Goal: Transaction & Acquisition: Purchase product/service

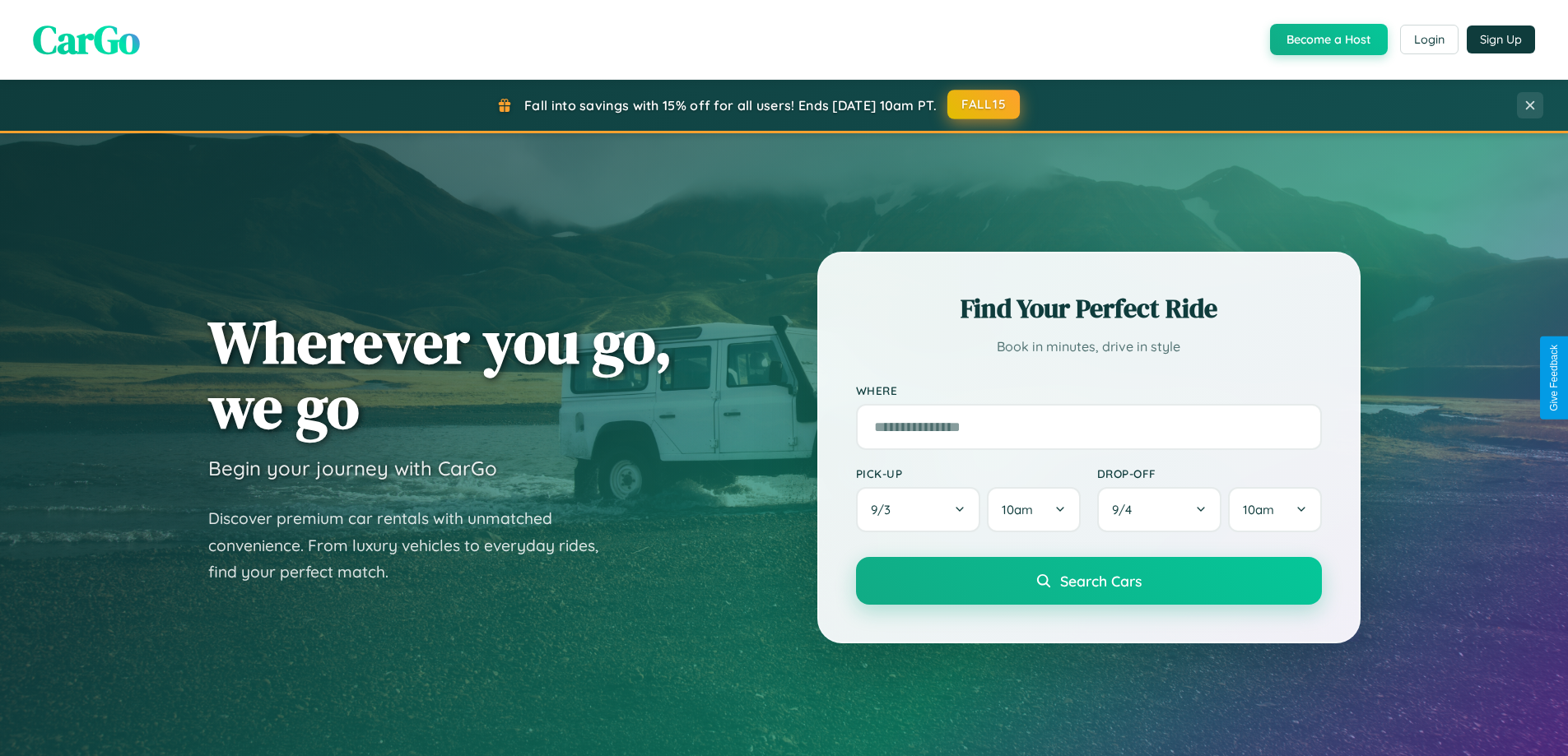
click at [984, 104] on button "FALL15" at bounding box center [983, 104] width 72 height 29
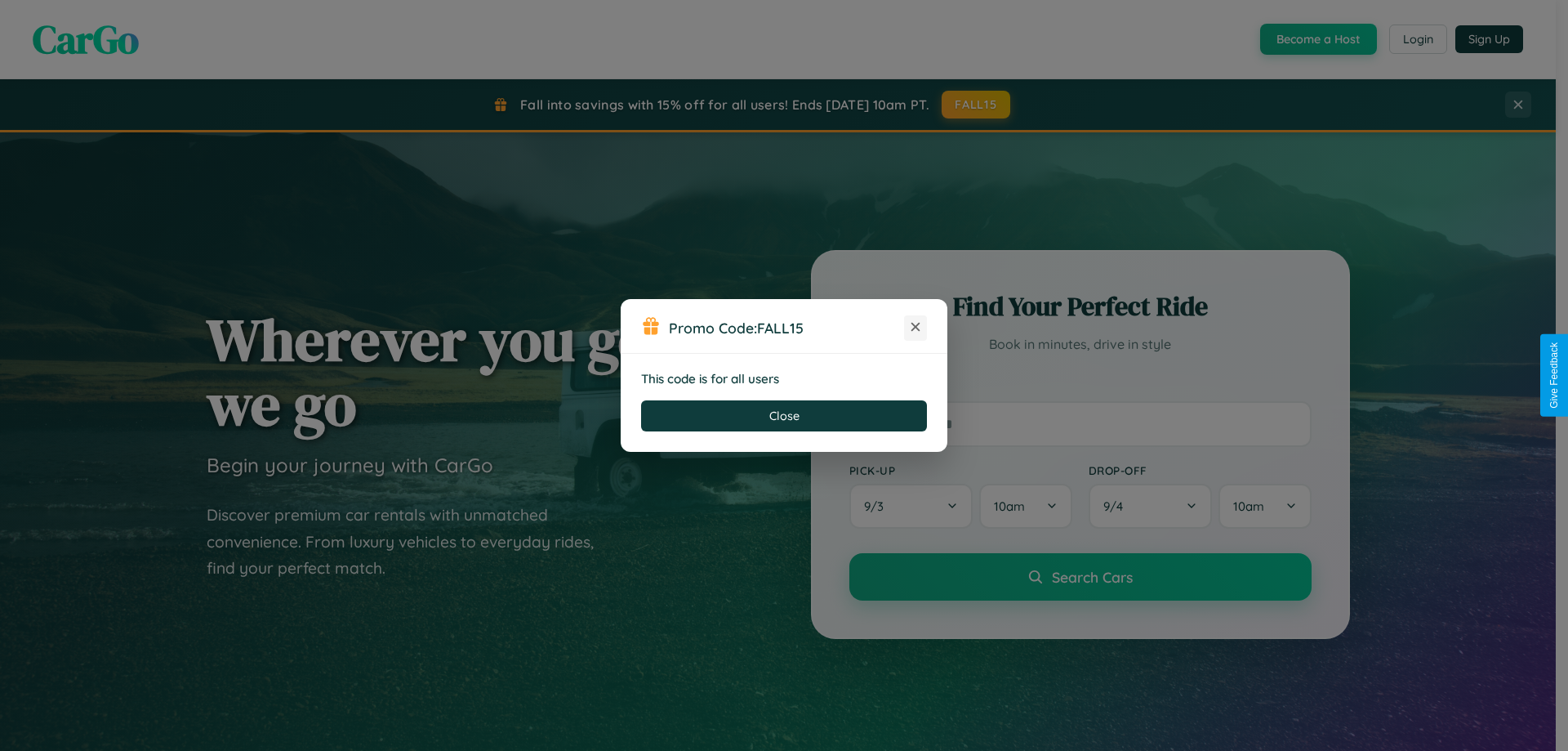
click at [916, 328] on icon at bounding box center [915, 326] width 16 height 16
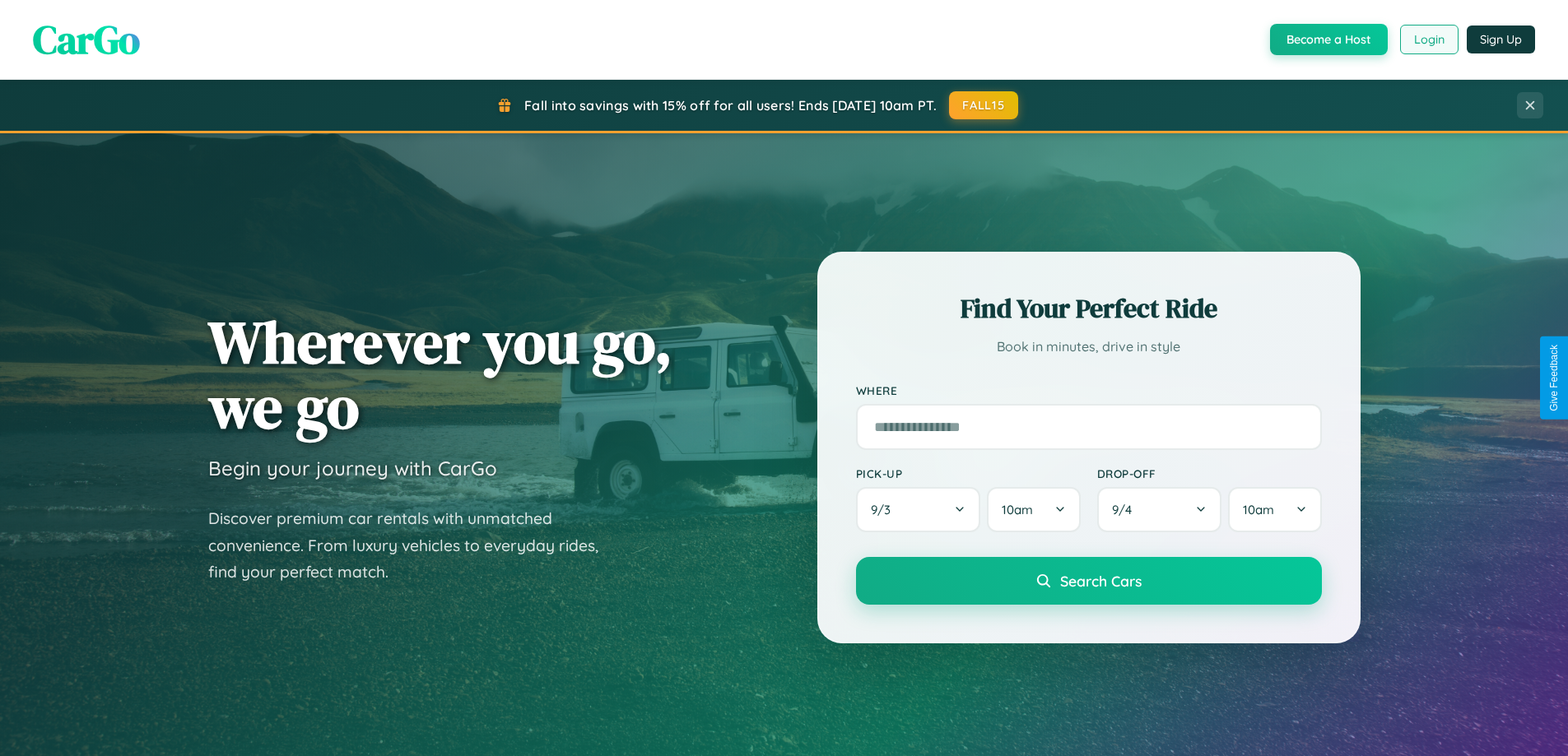
click at [1428, 40] on button "Login" at bounding box center [1429, 39] width 58 height 29
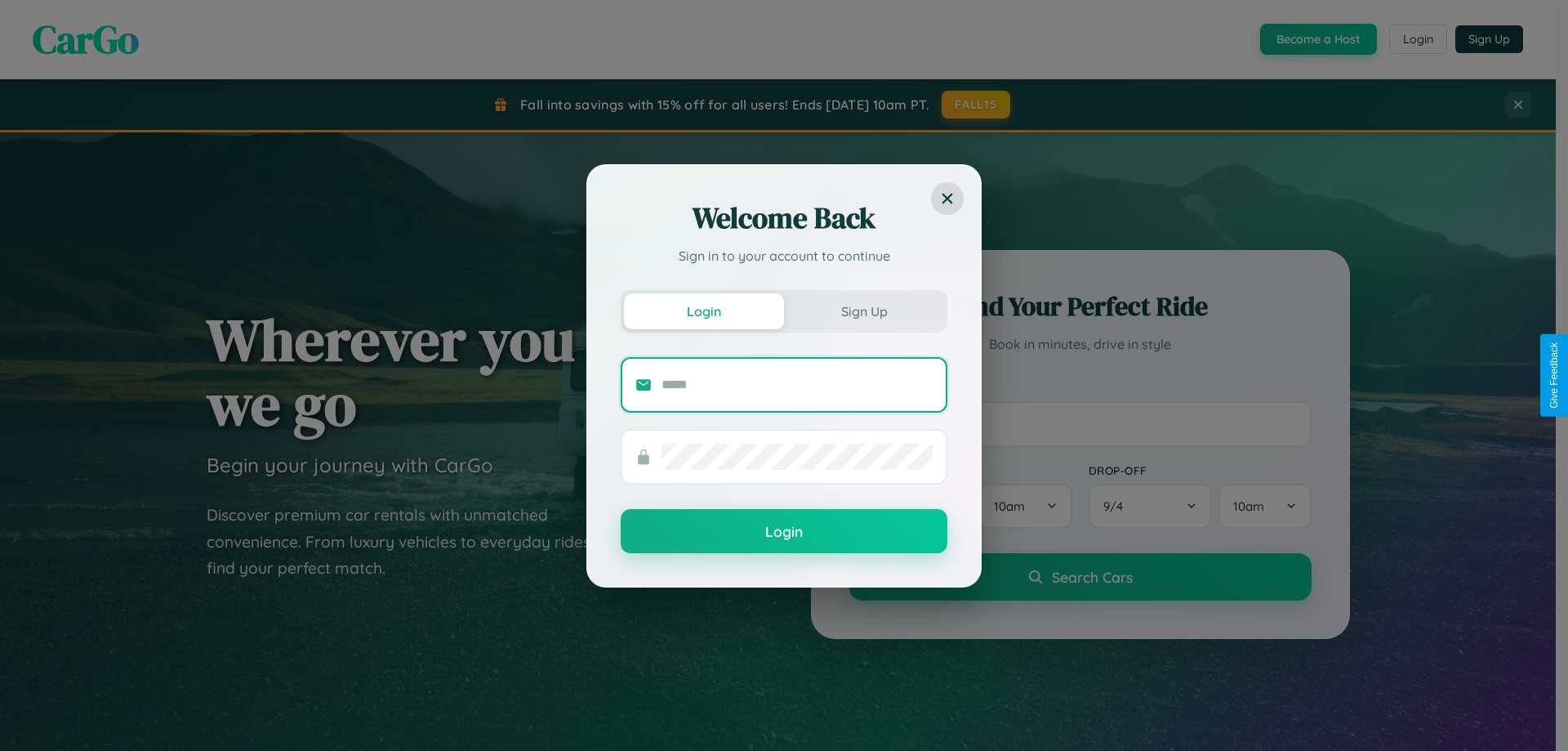
click at [797, 384] on input "text" at bounding box center [797, 384] width 271 height 26
type input "**********"
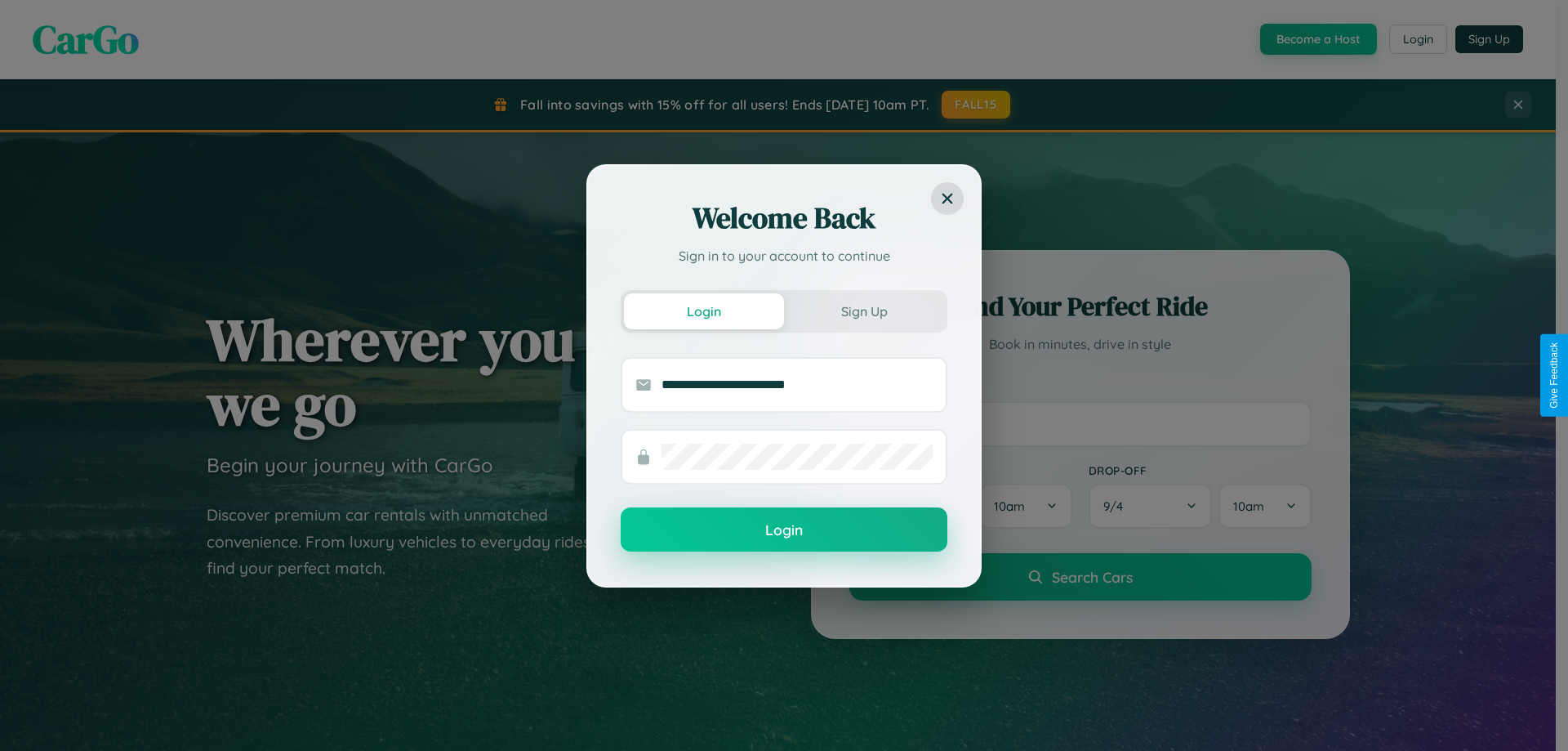
click at [784, 530] on button "Login" at bounding box center [784, 529] width 327 height 45
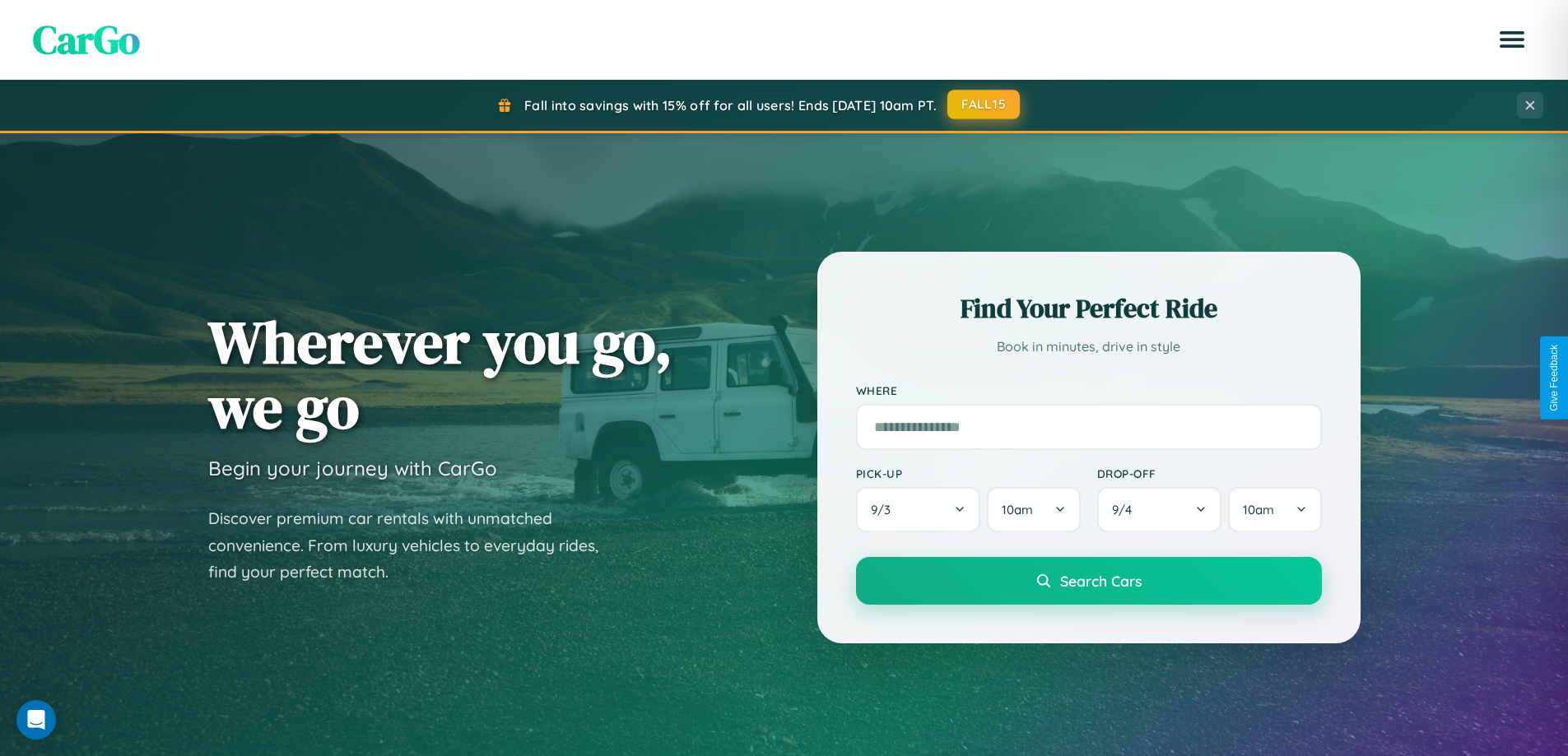
click at [984, 104] on button "FALL15" at bounding box center [983, 104] width 72 height 29
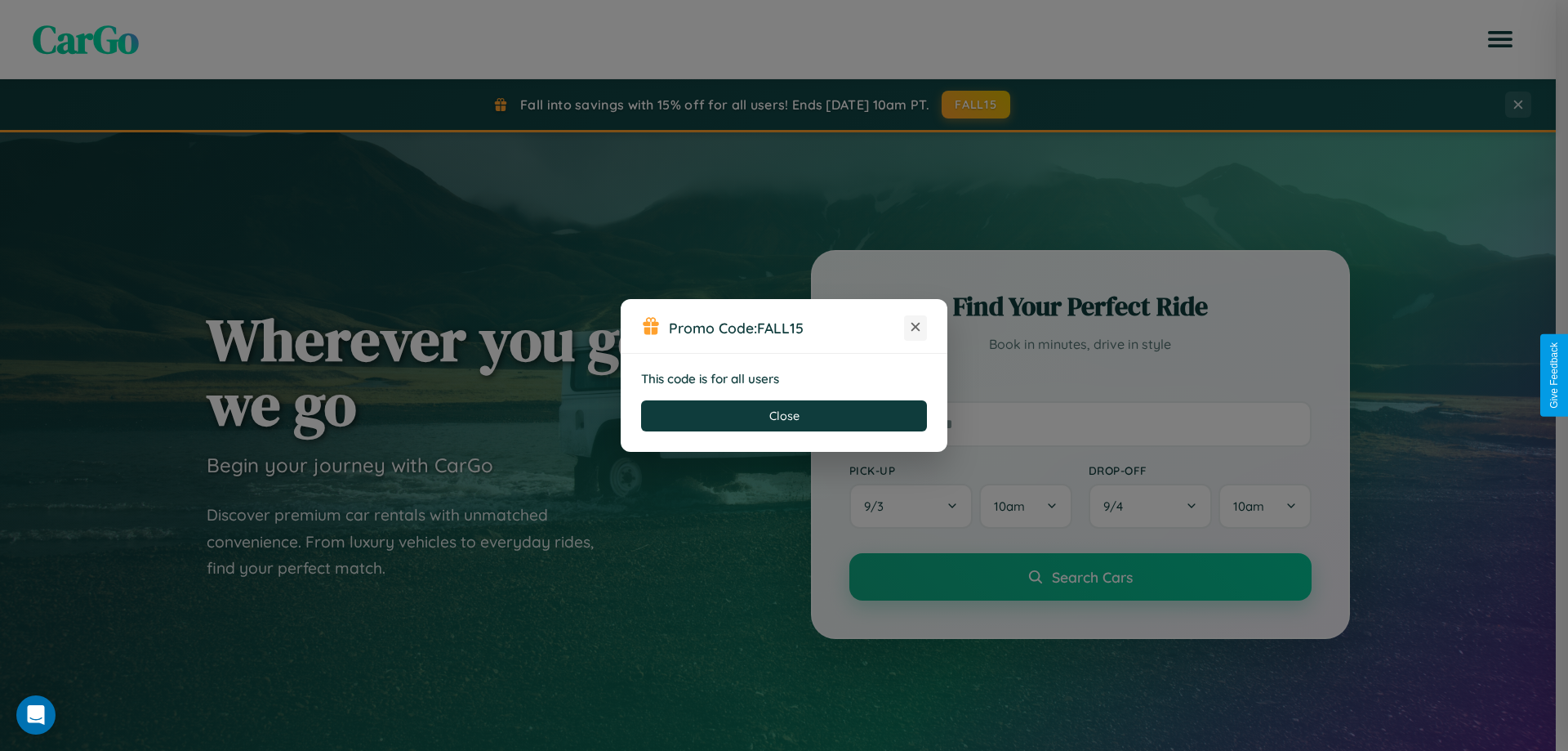
click at [916, 328] on icon at bounding box center [915, 326] width 16 height 16
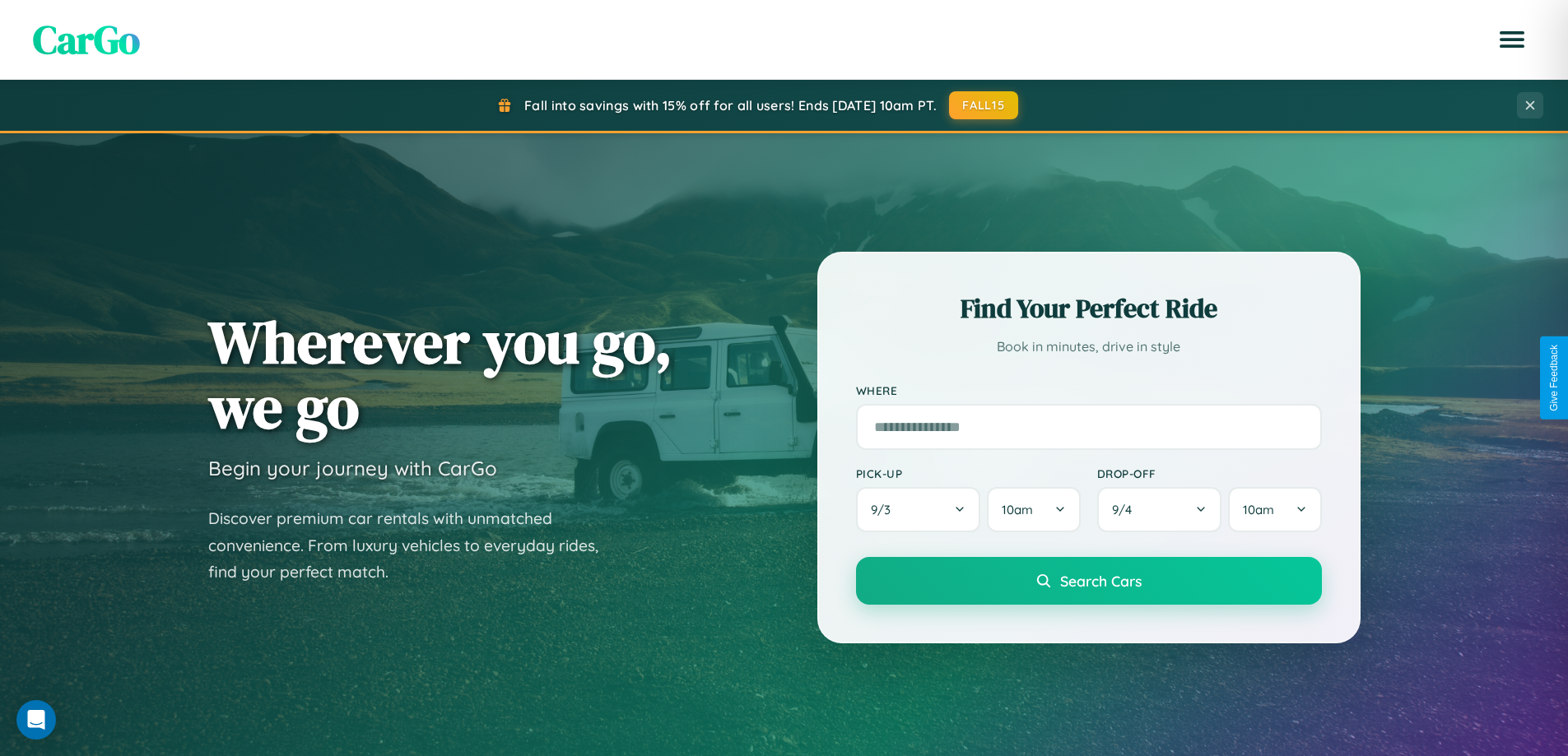
scroll to position [49, 0]
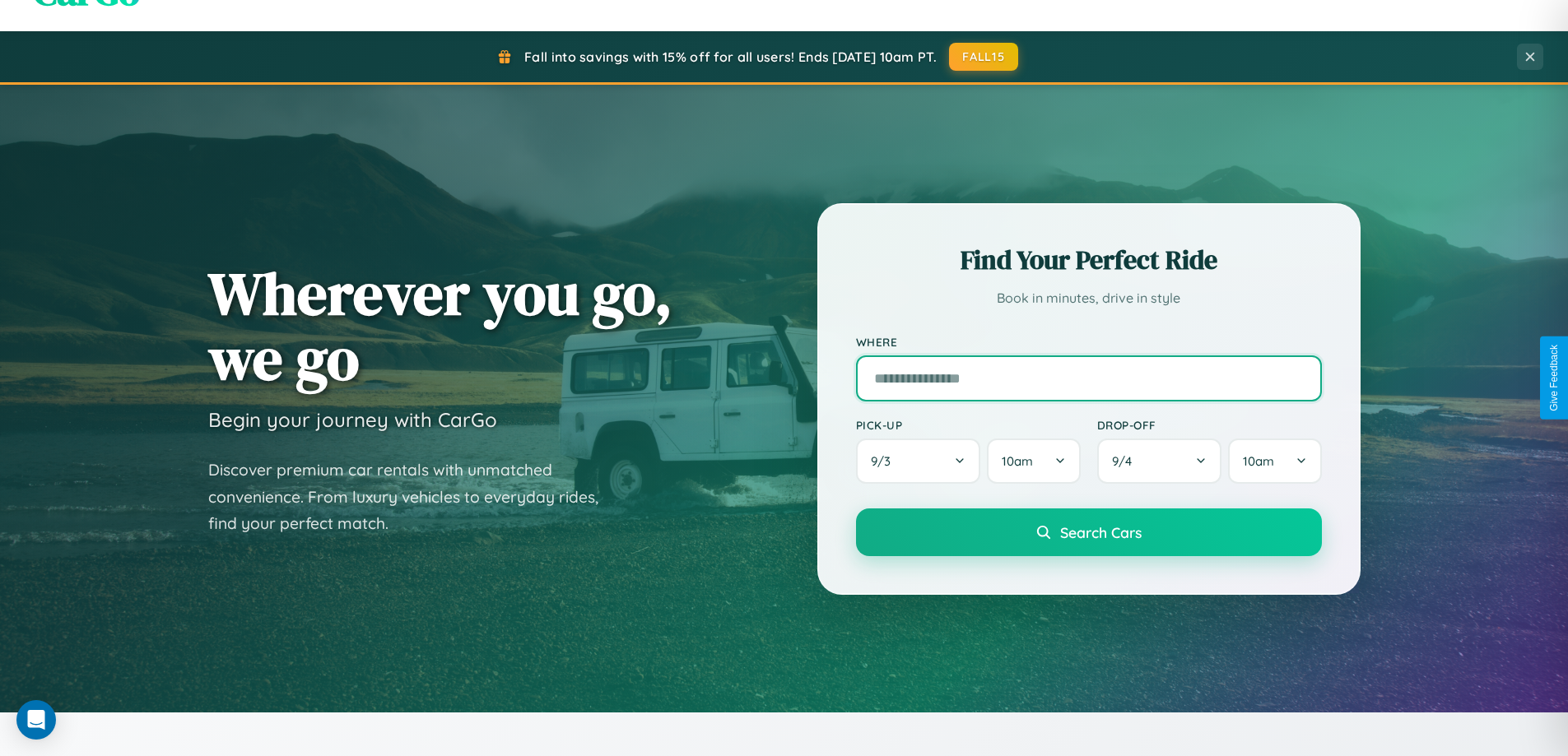
click at [1088, 378] on input "text" at bounding box center [1089, 378] width 466 height 46
type input "******"
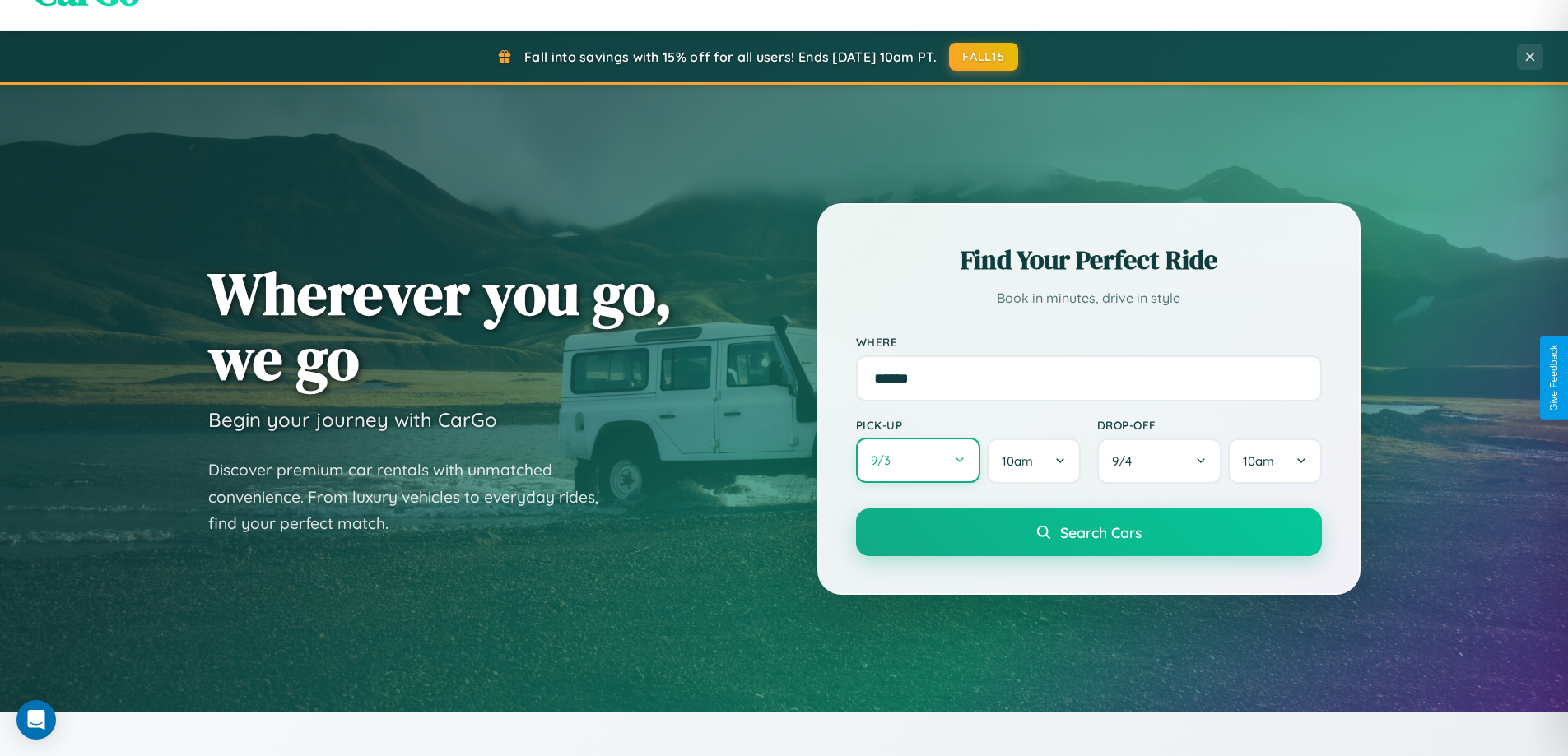
click at [918, 461] on button "9 / 3" at bounding box center [918, 460] width 125 height 45
select select "*"
select select "****"
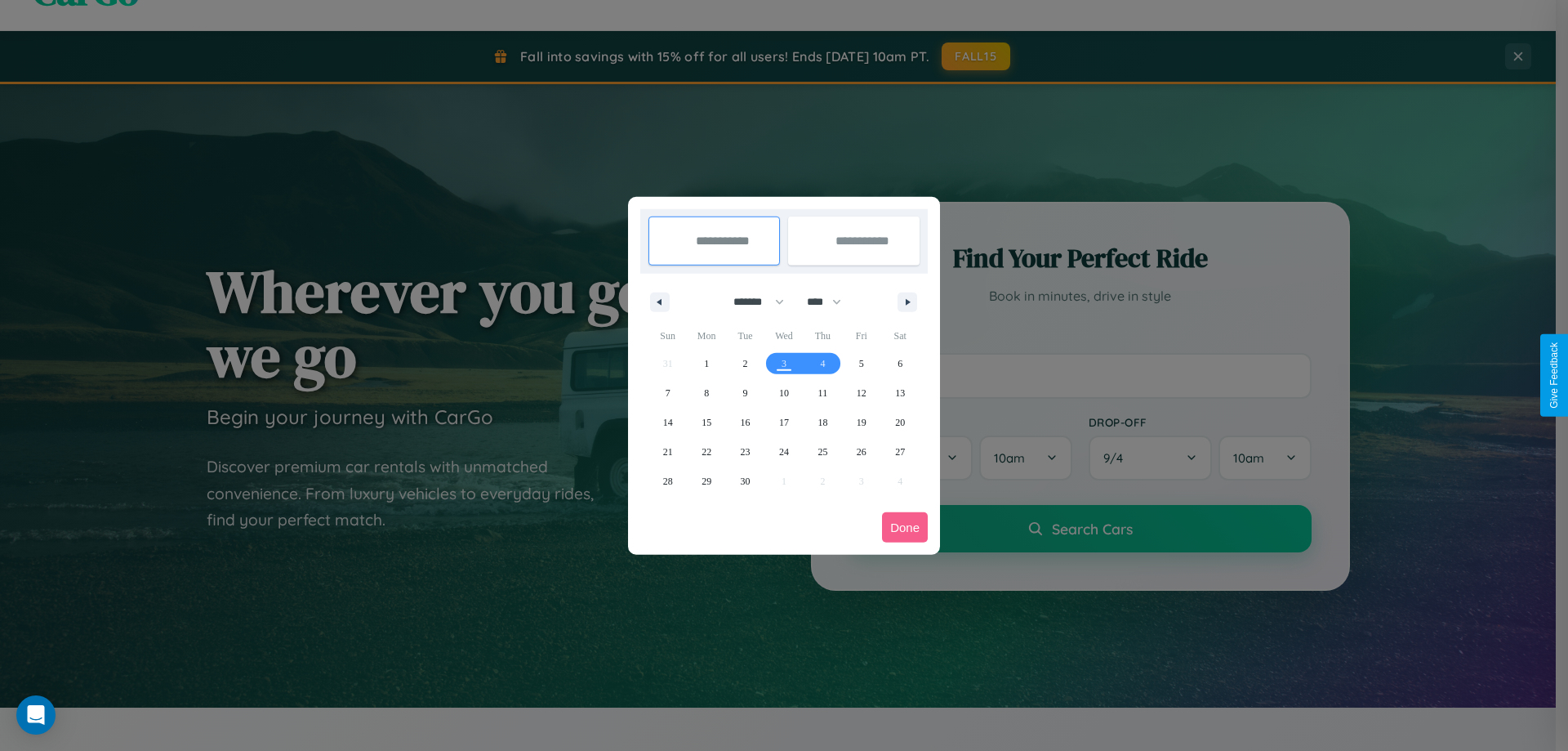
drag, startPoint x: 752, startPoint y: 302, endPoint x: 784, endPoint y: 328, distance: 41.2
click at [752, 302] on select "******* ******** ***** ***** *** **** **** ****** ********* ******* ******** **…" at bounding box center [756, 302] width 70 height 27
select select "**"
click at [901, 422] on span "20" at bounding box center [900, 422] width 10 height 29
type input "**********"
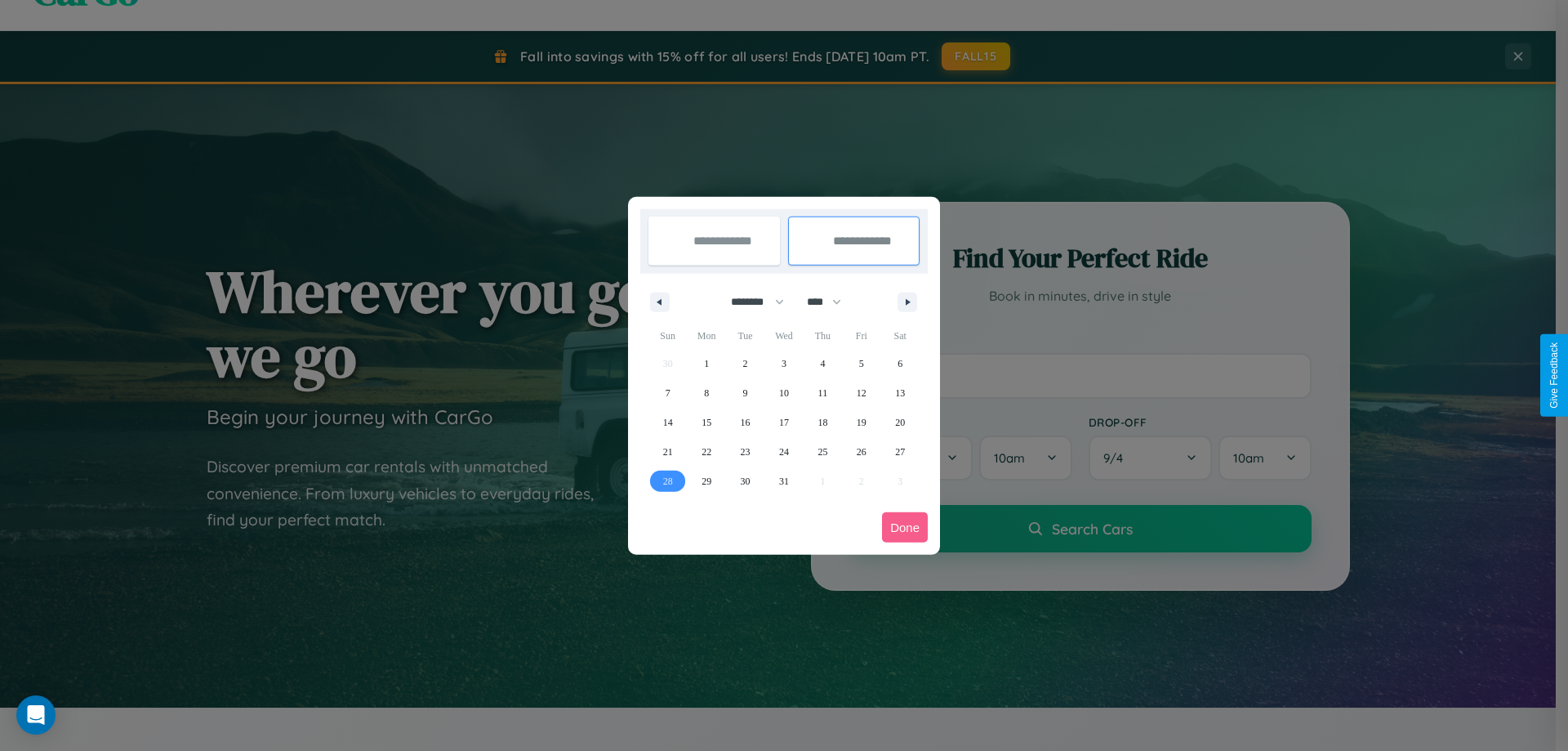
click at [667, 481] on span "28" at bounding box center [668, 481] width 10 height 29
type input "**********"
click at [905, 527] on button "Done" at bounding box center [904, 526] width 45 height 30
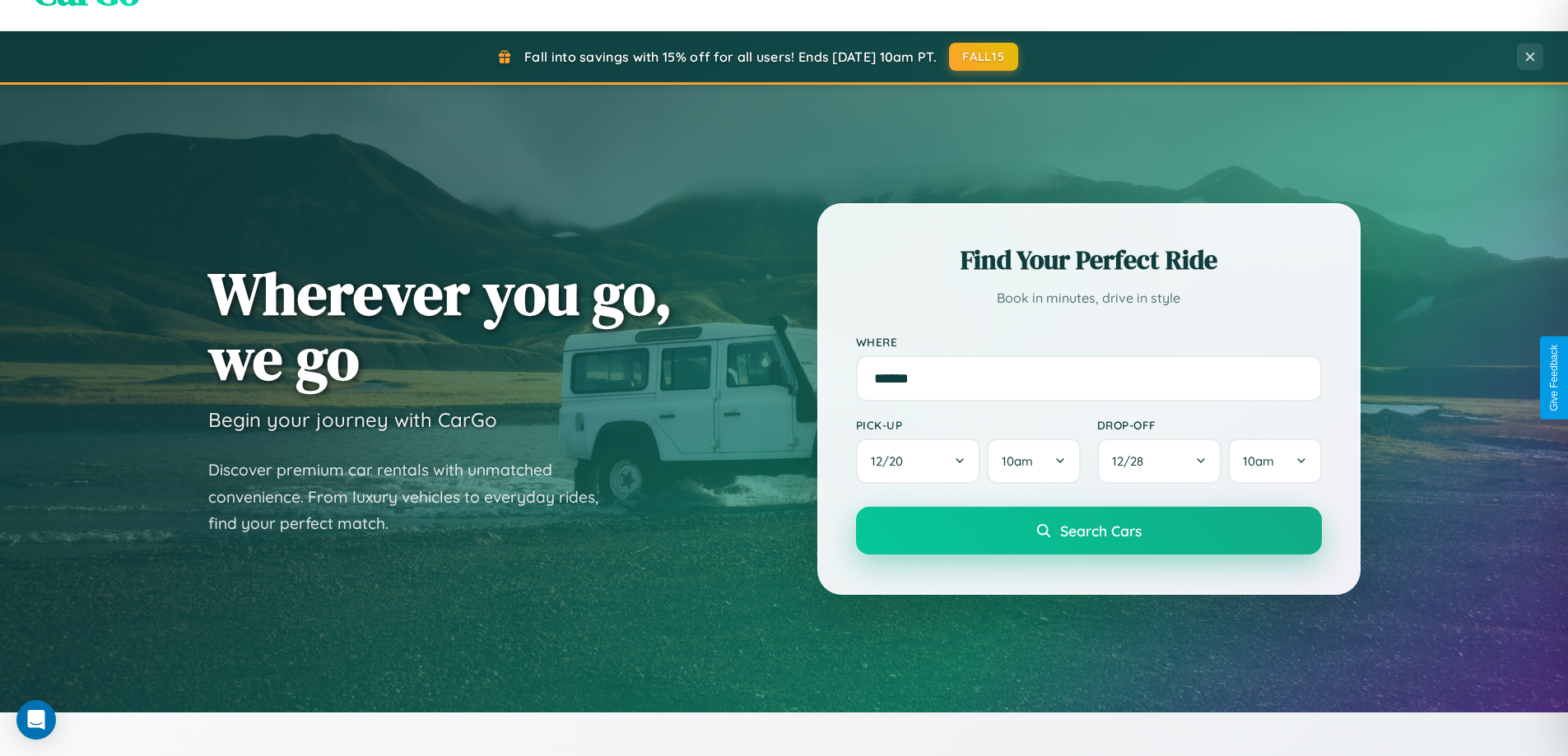
click at [1088, 531] on span "Search Cars" at bounding box center [1101, 530] width 82 height 19
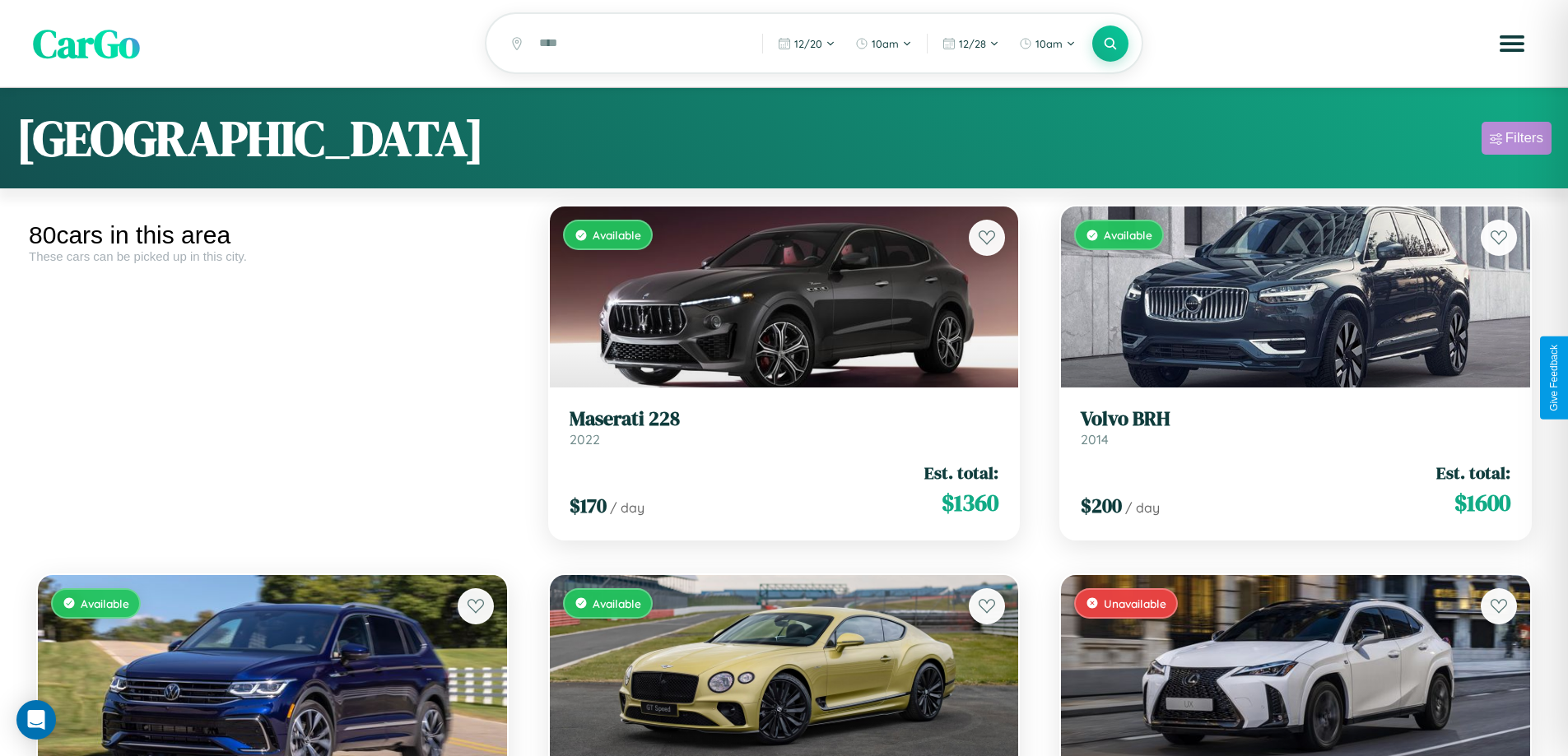
click at [1515, 140] on div "Filters" at bounding box center [1523, 137] width 38 height 17
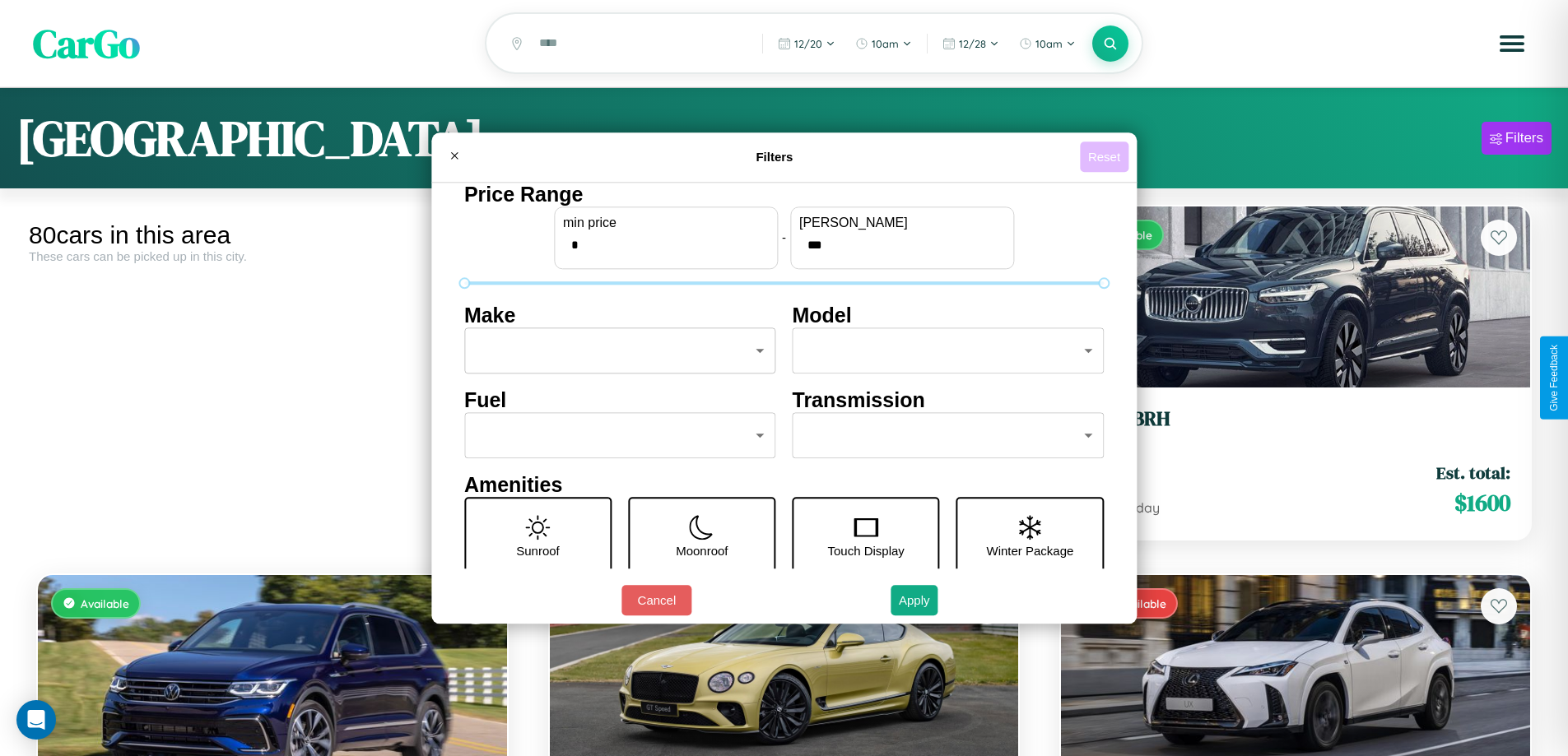
click at [1106, 156] on button "Reset" at bounding box center [1104, 156] width 49 height 30
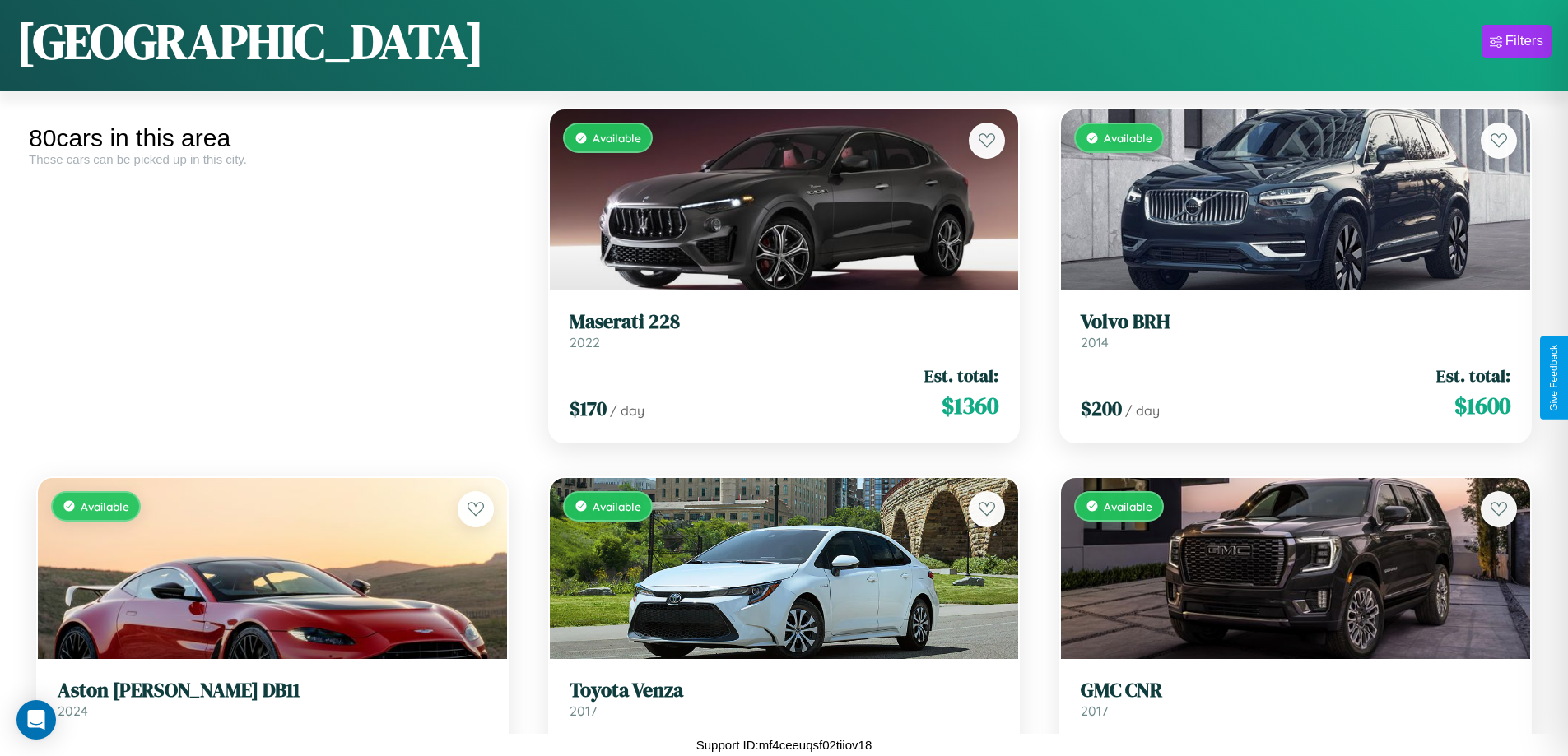
scroll to position [2073, 0]
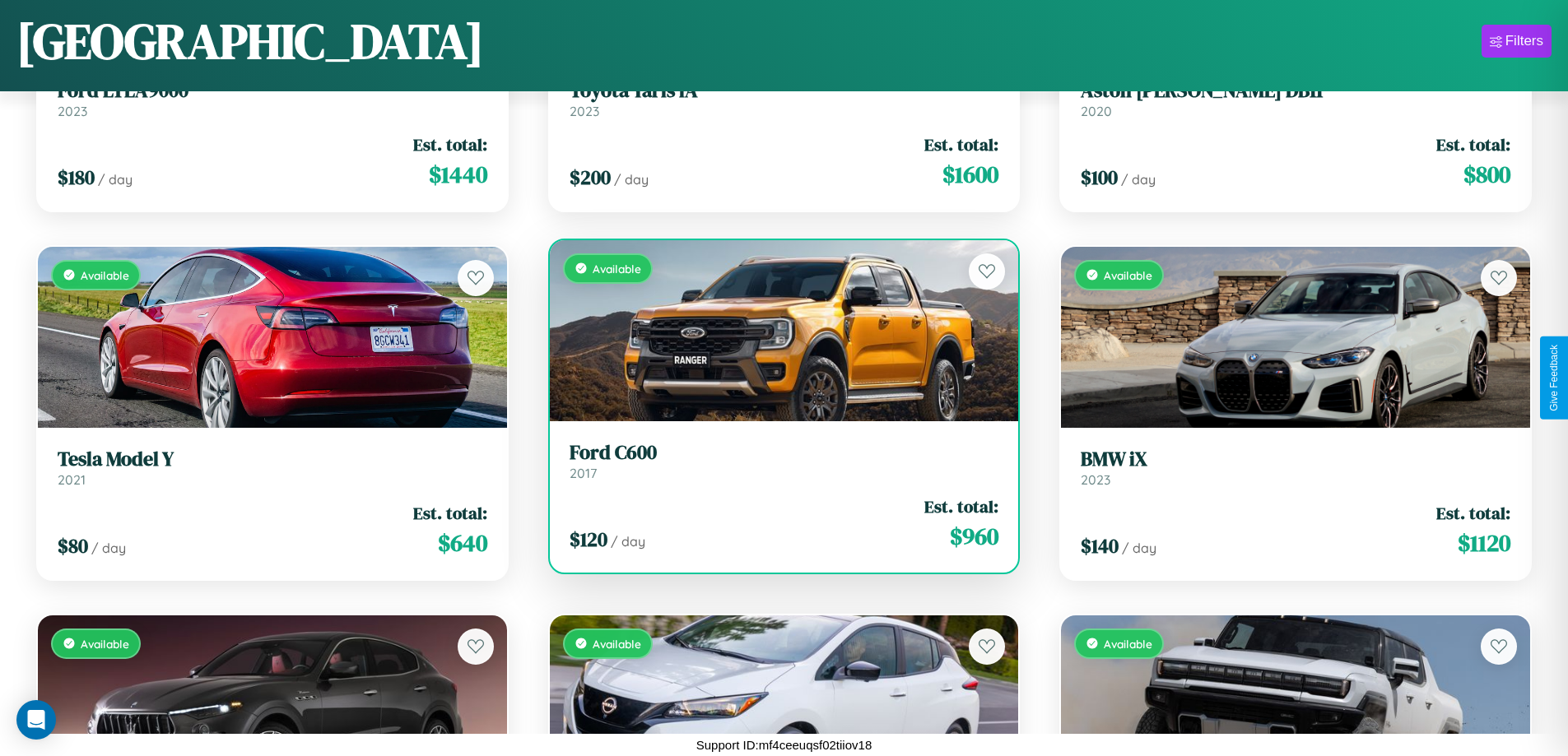
click at [777, 468] on link "Ford C600 2017" at bounding box center [784, 461] width 430 height 40
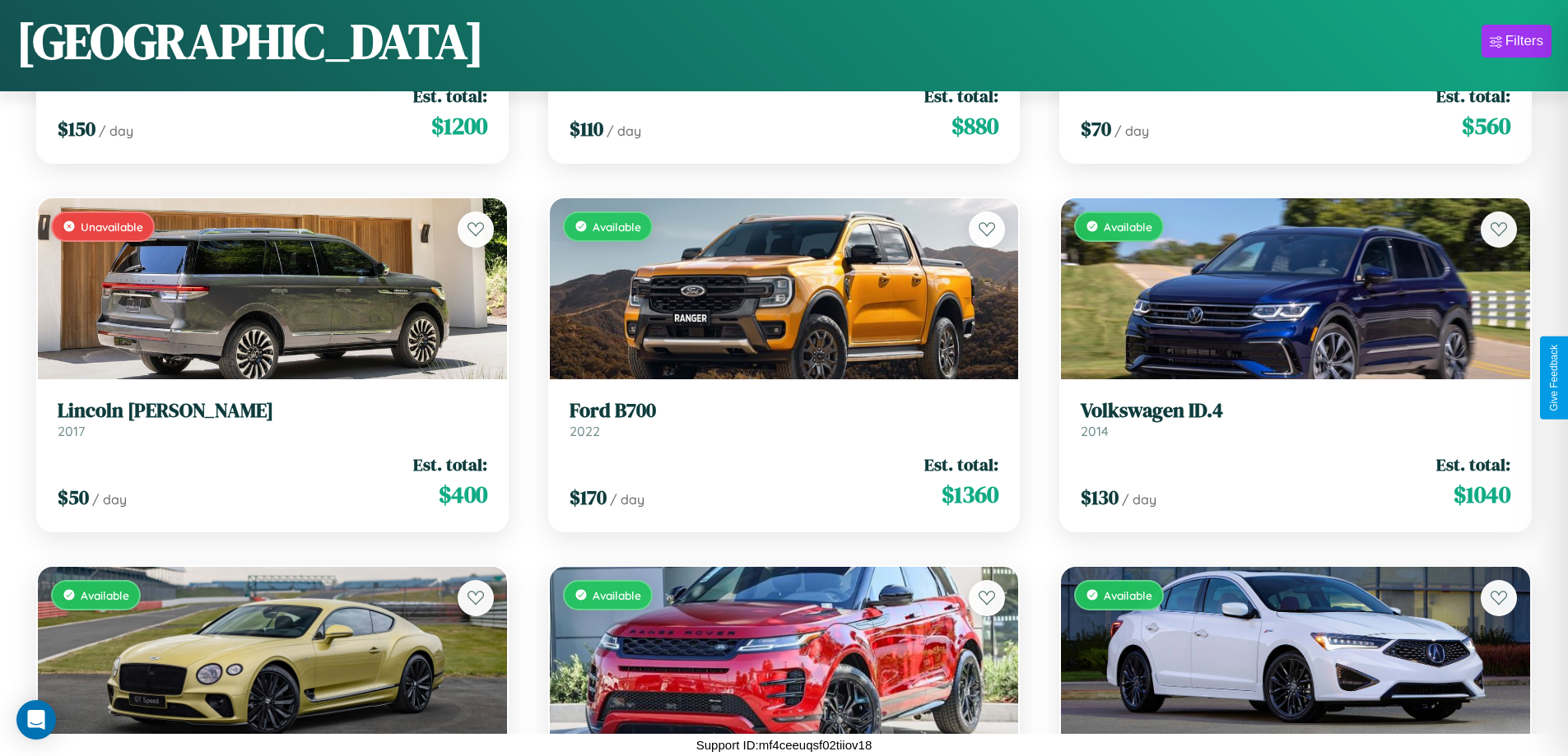
scroll to position [8335, 0]
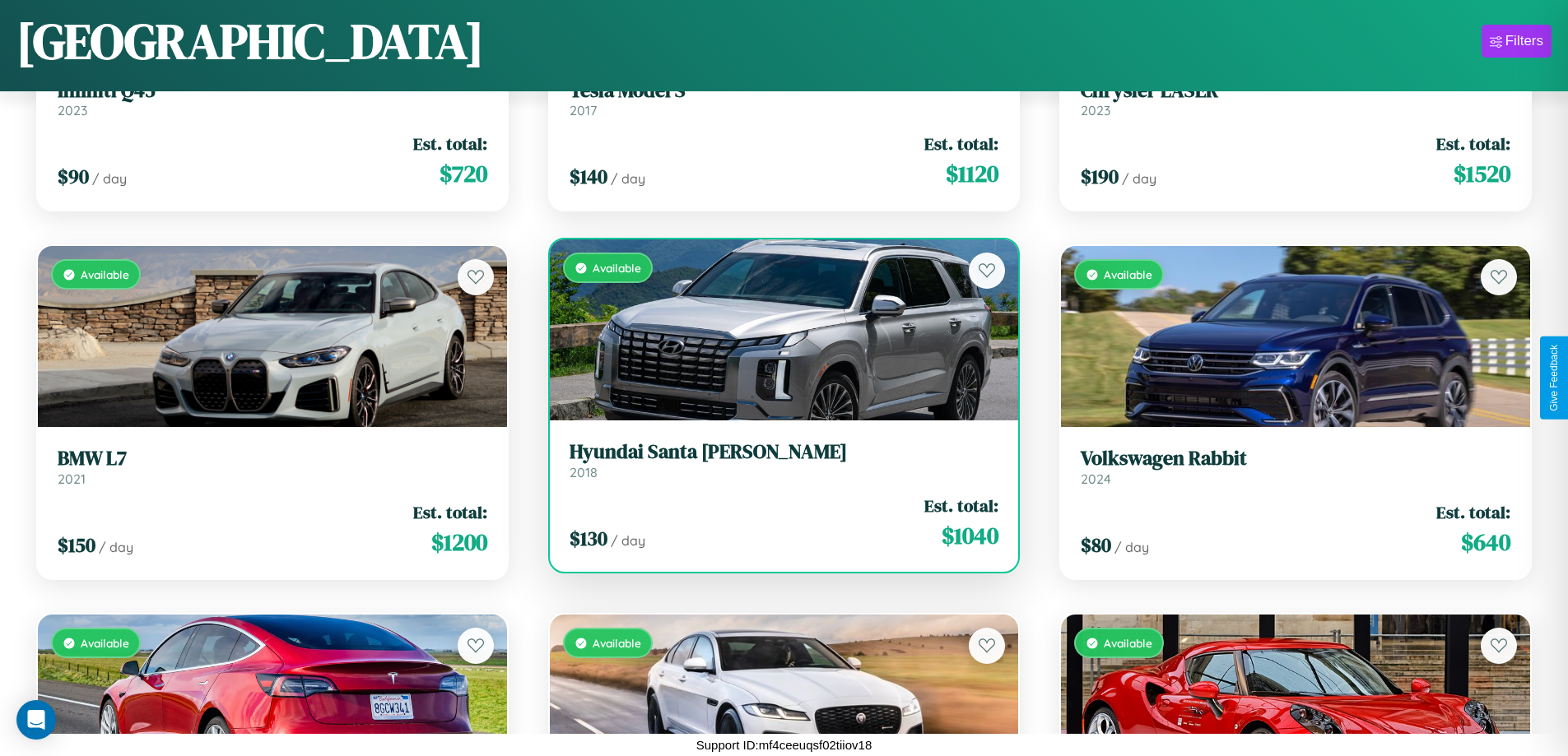
click at [777, 460] on h3 "Hyundai Santa Cruz" at bounding box center [784, 452] width 430 height 23
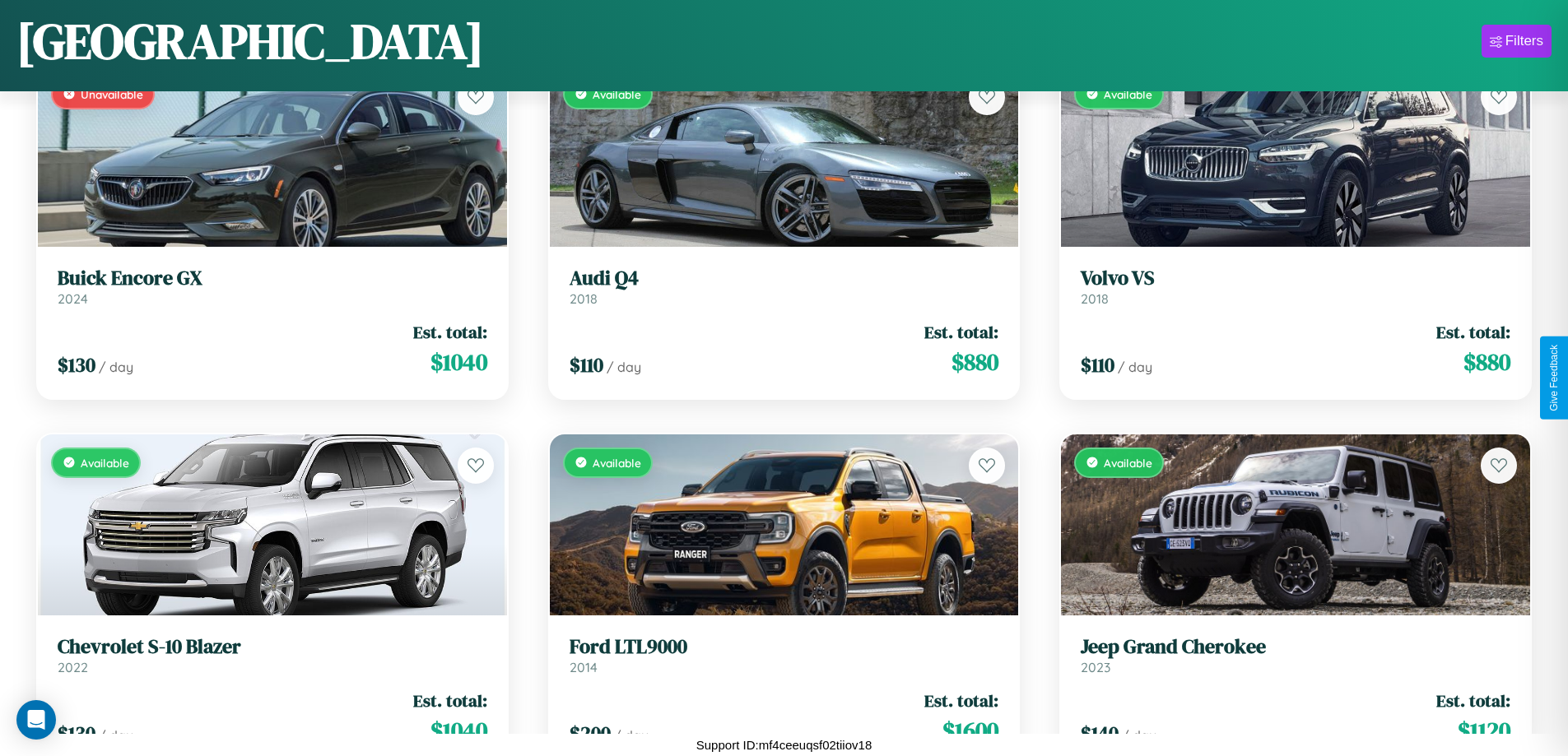
scroll to position [6126, 0]
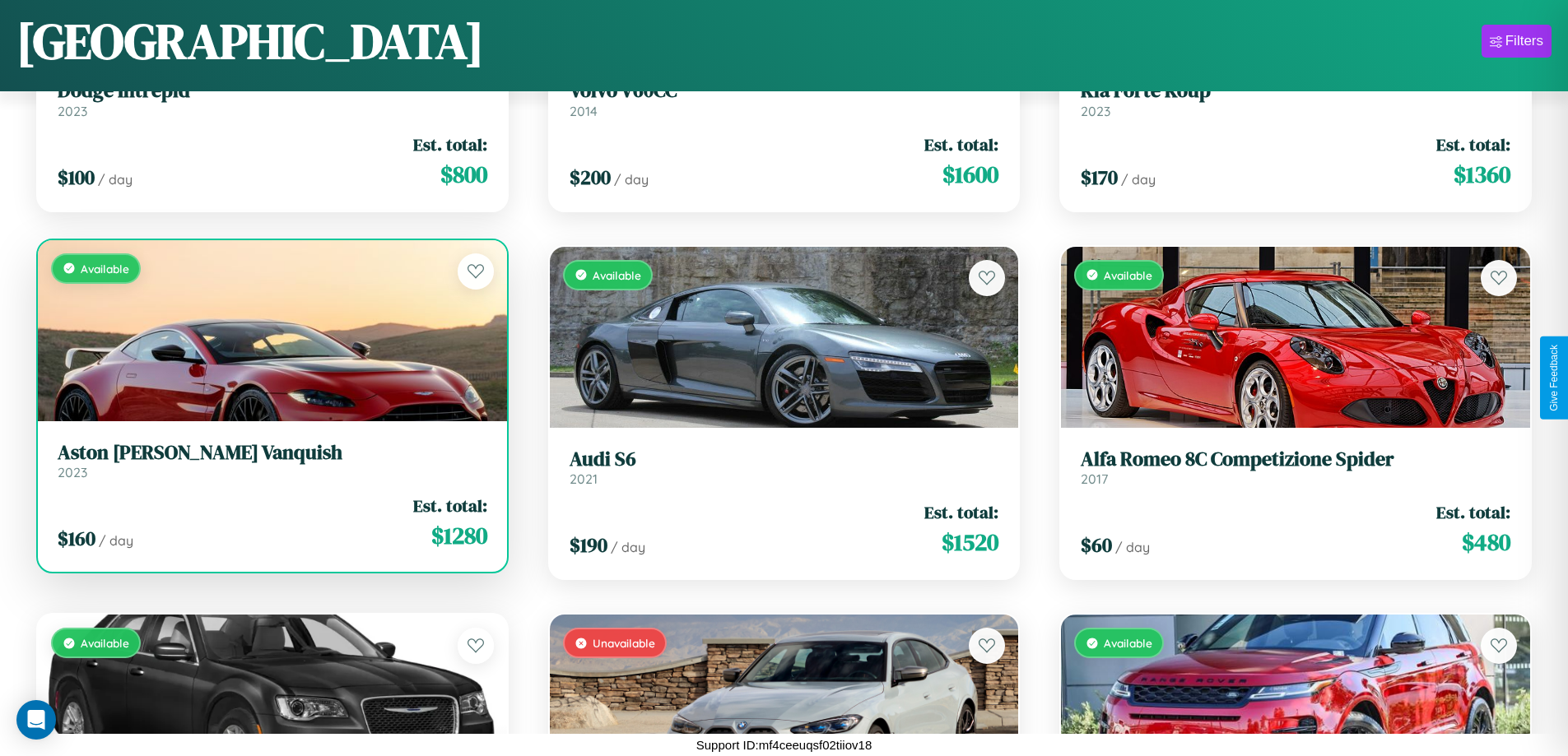
click at [270, 460] on h3 "Aston Martin Vanquish" at bounding box center [272, 453] width 430 height 23
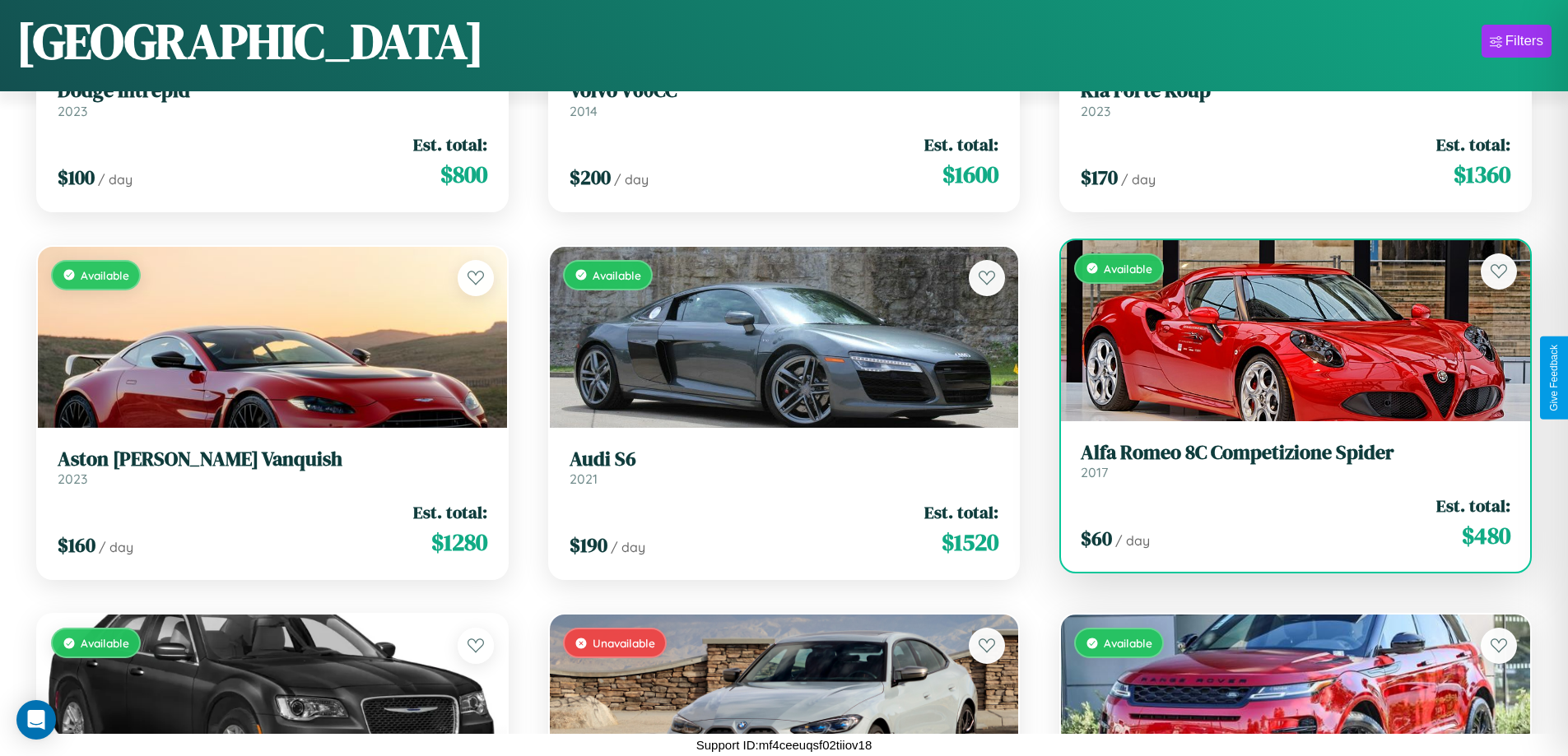
click at [1284, 461] on h3 "Alfa Romeo 8C Competizione Spider" at bounding box center [1295, 453] width 430 height 23
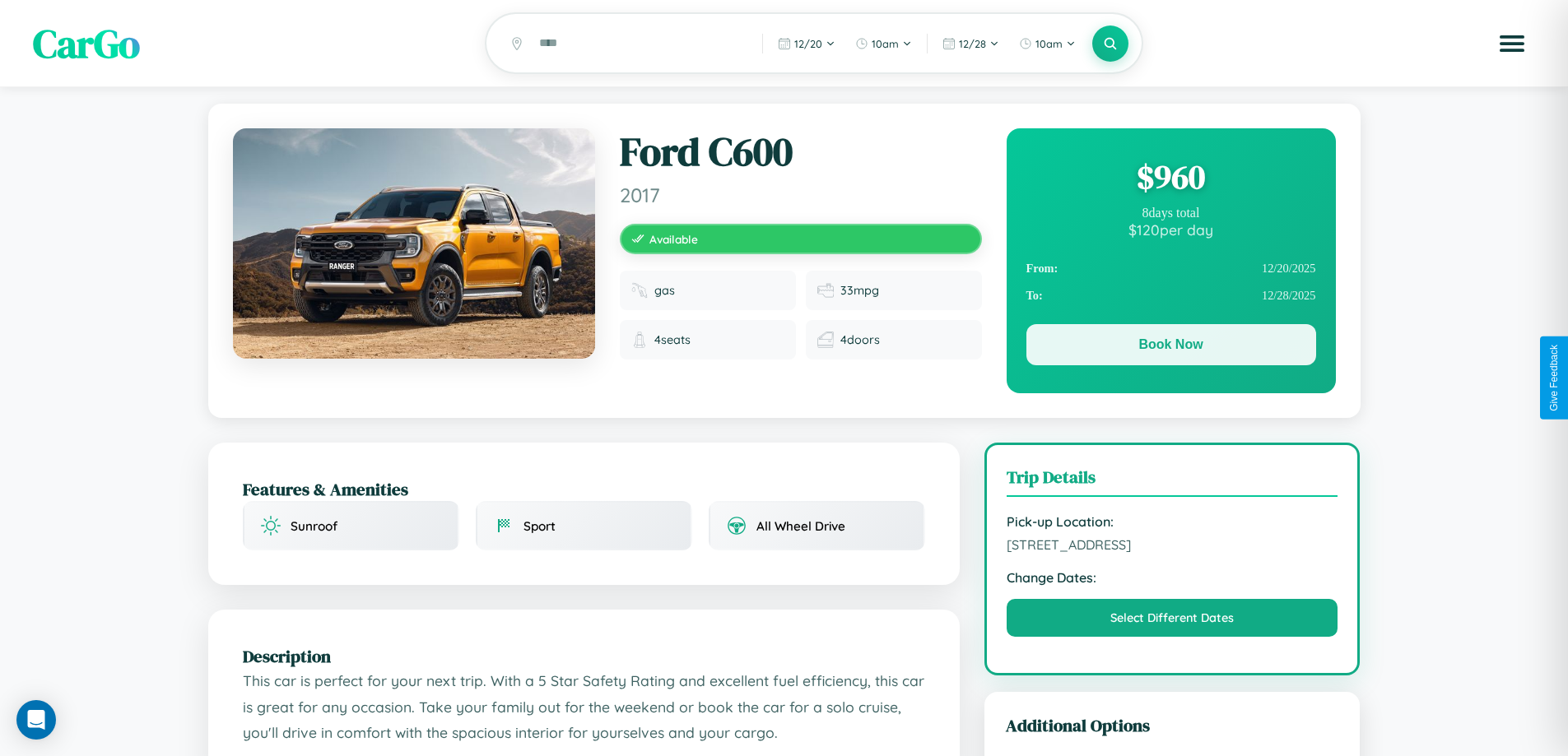
click at [1170, 348] on button "Book Now" at bounding box center [1170, 345] width 289 height 41
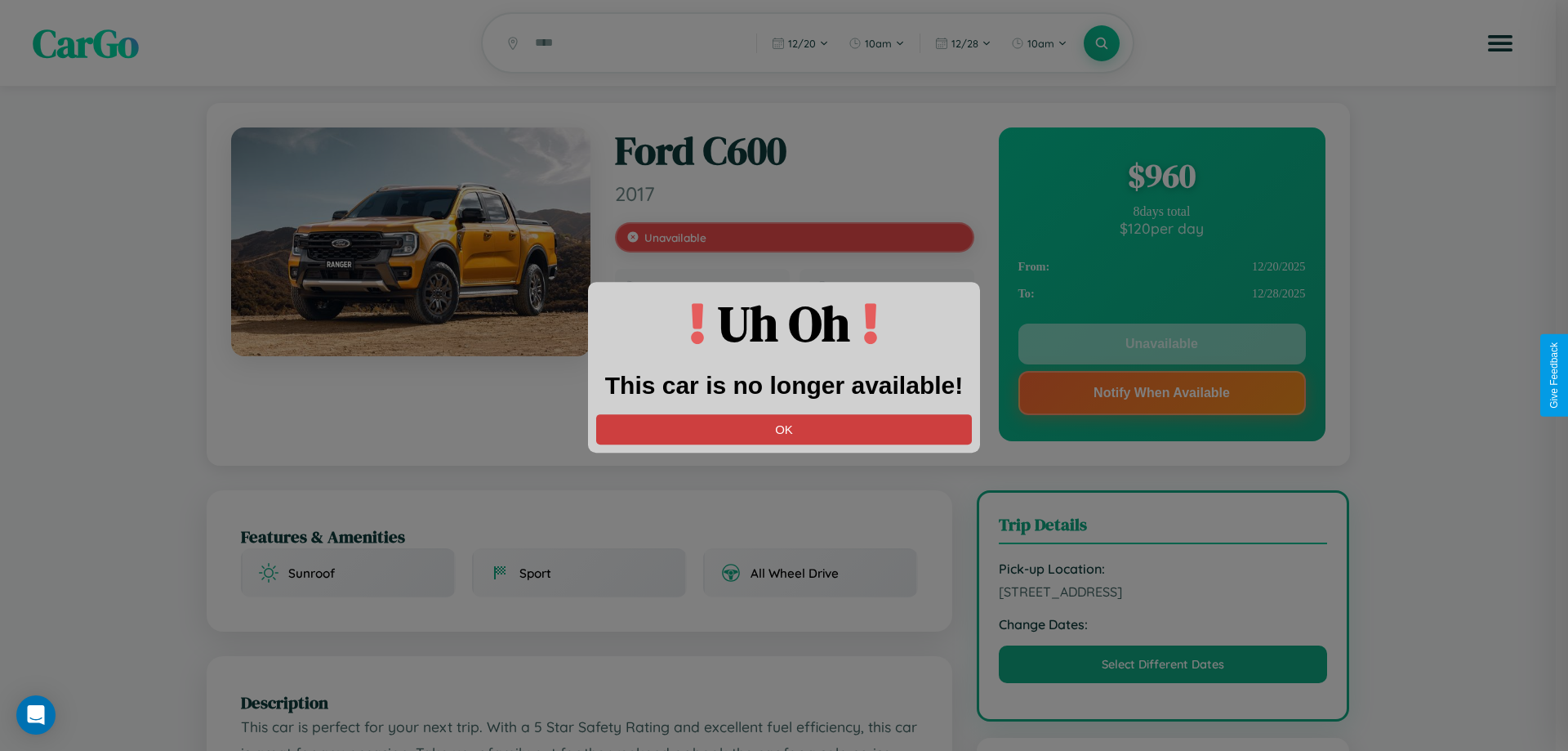
click at [784, 429] on button "OK" at bounding box center [784, 429] width 375 height 30
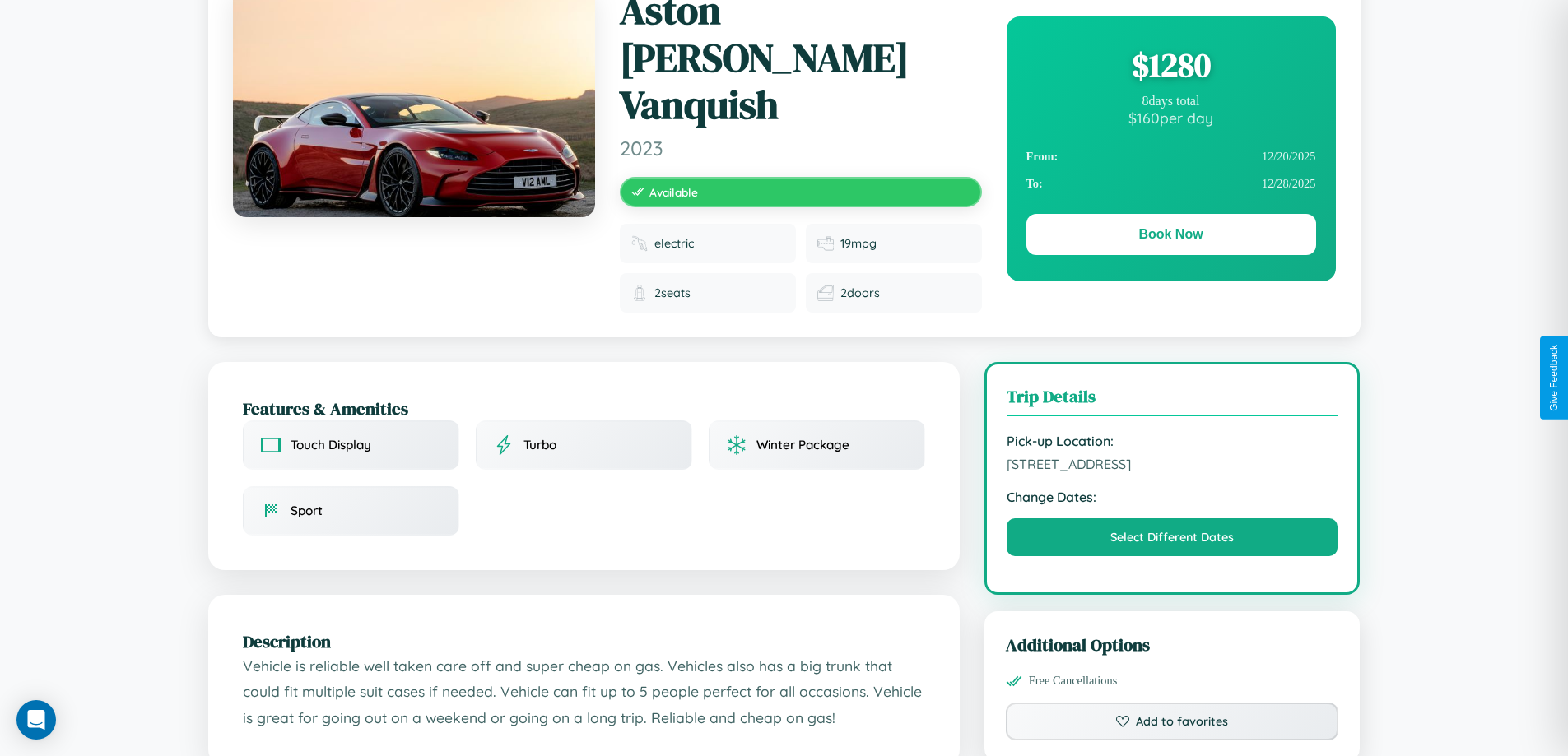
scroll to position [182, 0]
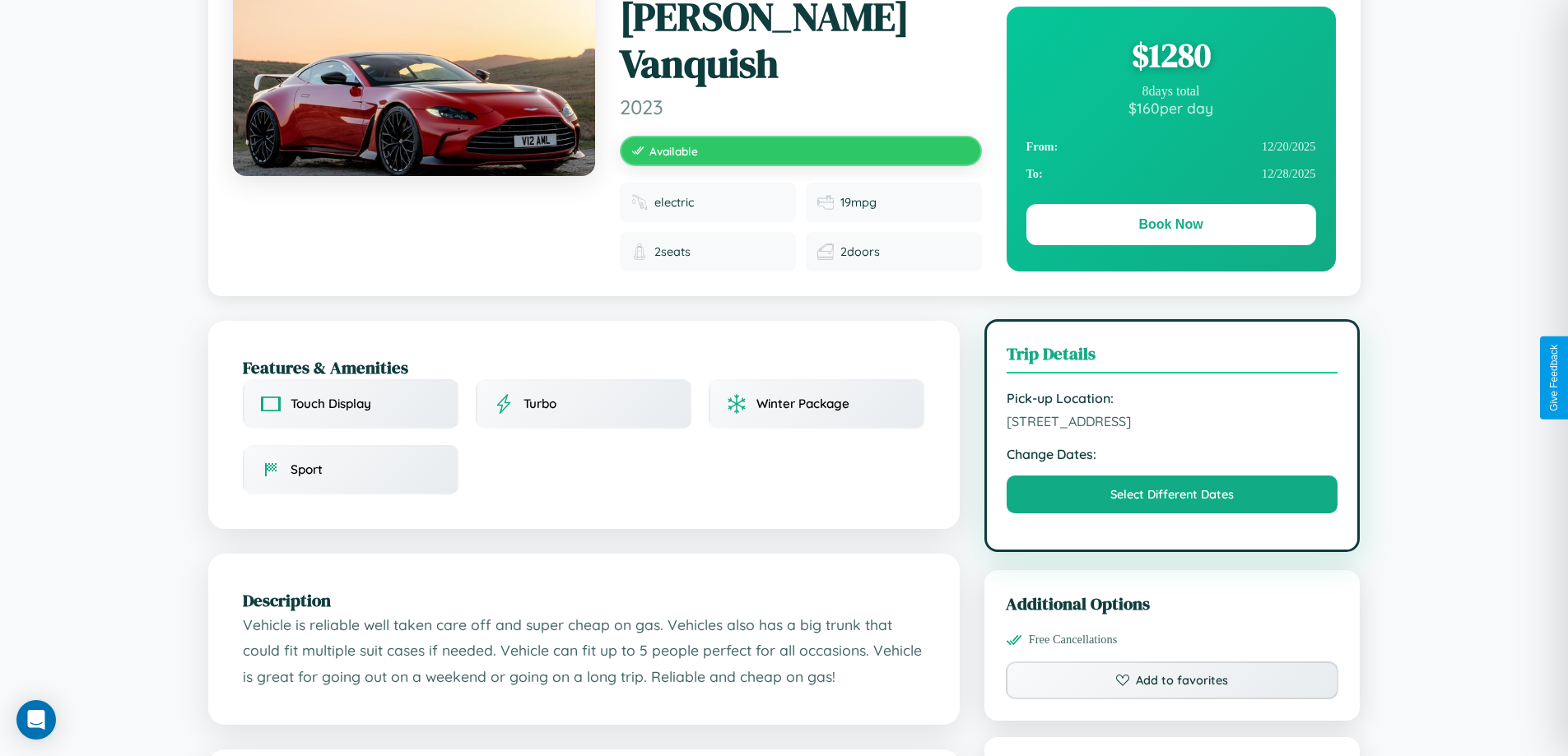
click at [1171, 413] on span "[STREET_ADDRESS]" at bounding box center [1172, 421] width 331 height 17
click at [1171, 413] on span "5082 Chestnut Street Madrid 18027 Spain" at bounding box center [1172, 421] width 331 height 17
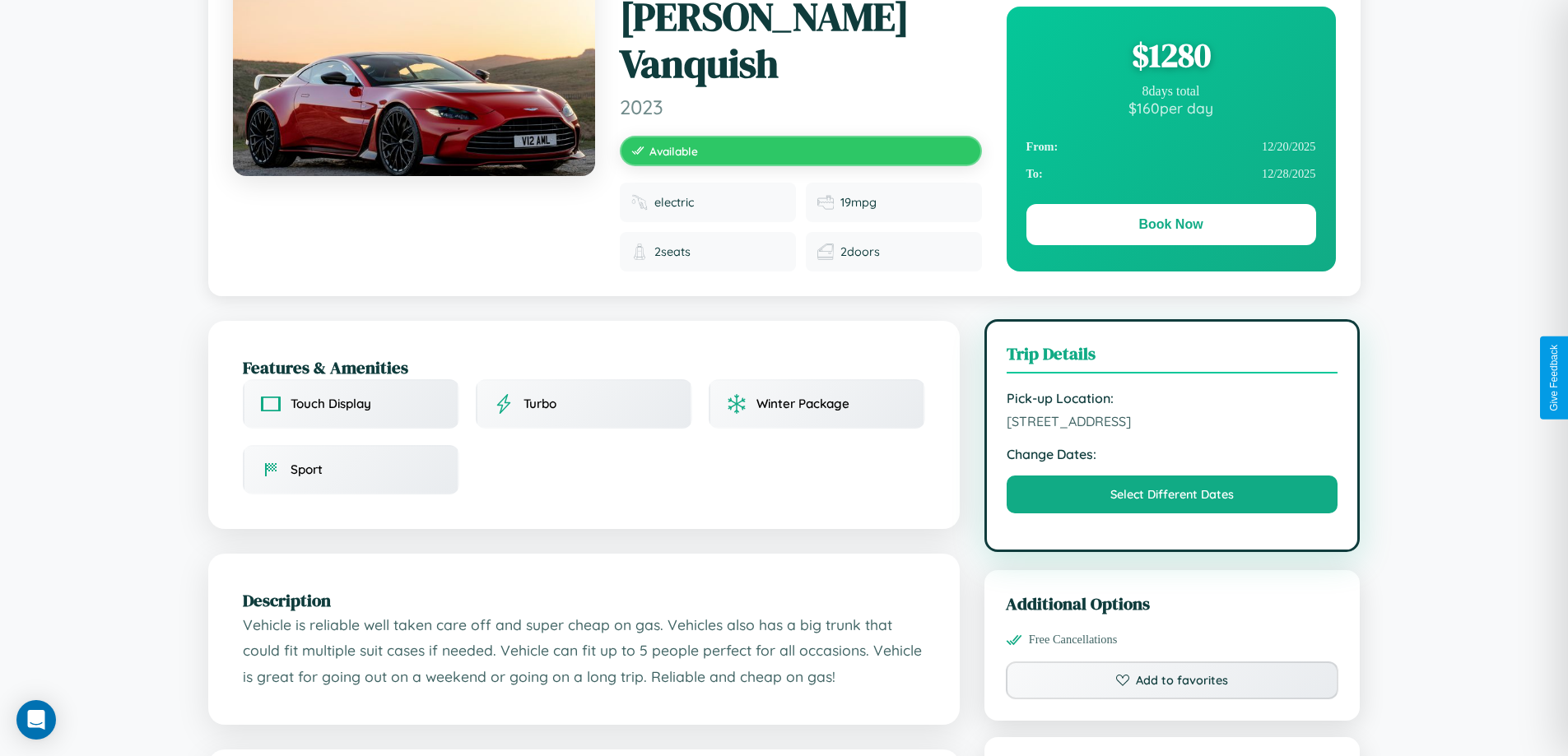
click at [1171, 413] on span "5082 Chestnut Street Madrid 18027 Spain" at bounding box center [1172, 421] width 331 height 17
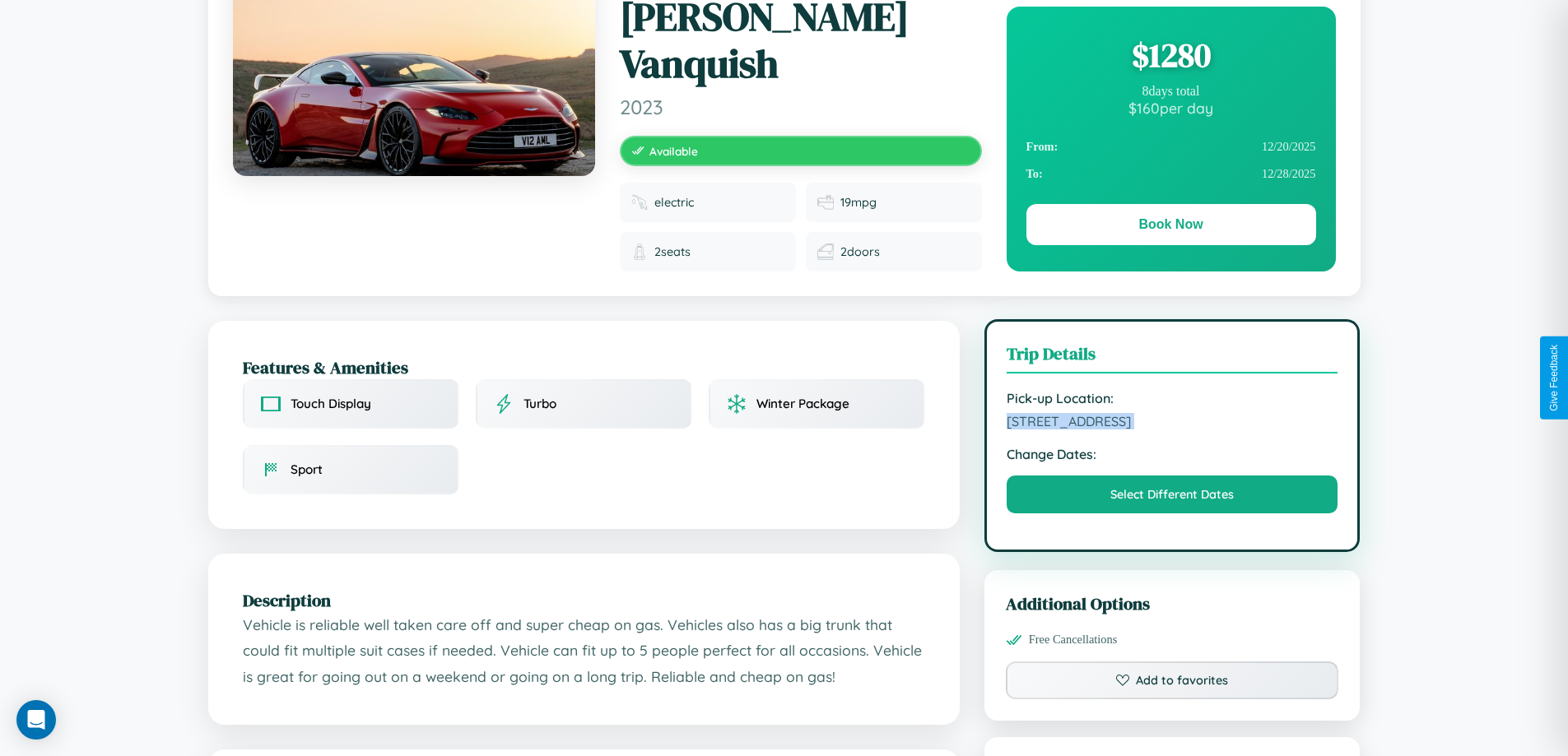
click at [1171, 413] on span "5082 Chestnut Street Madrid 18027 Spain" at bounding box center [1172, 421] width 331 height 17
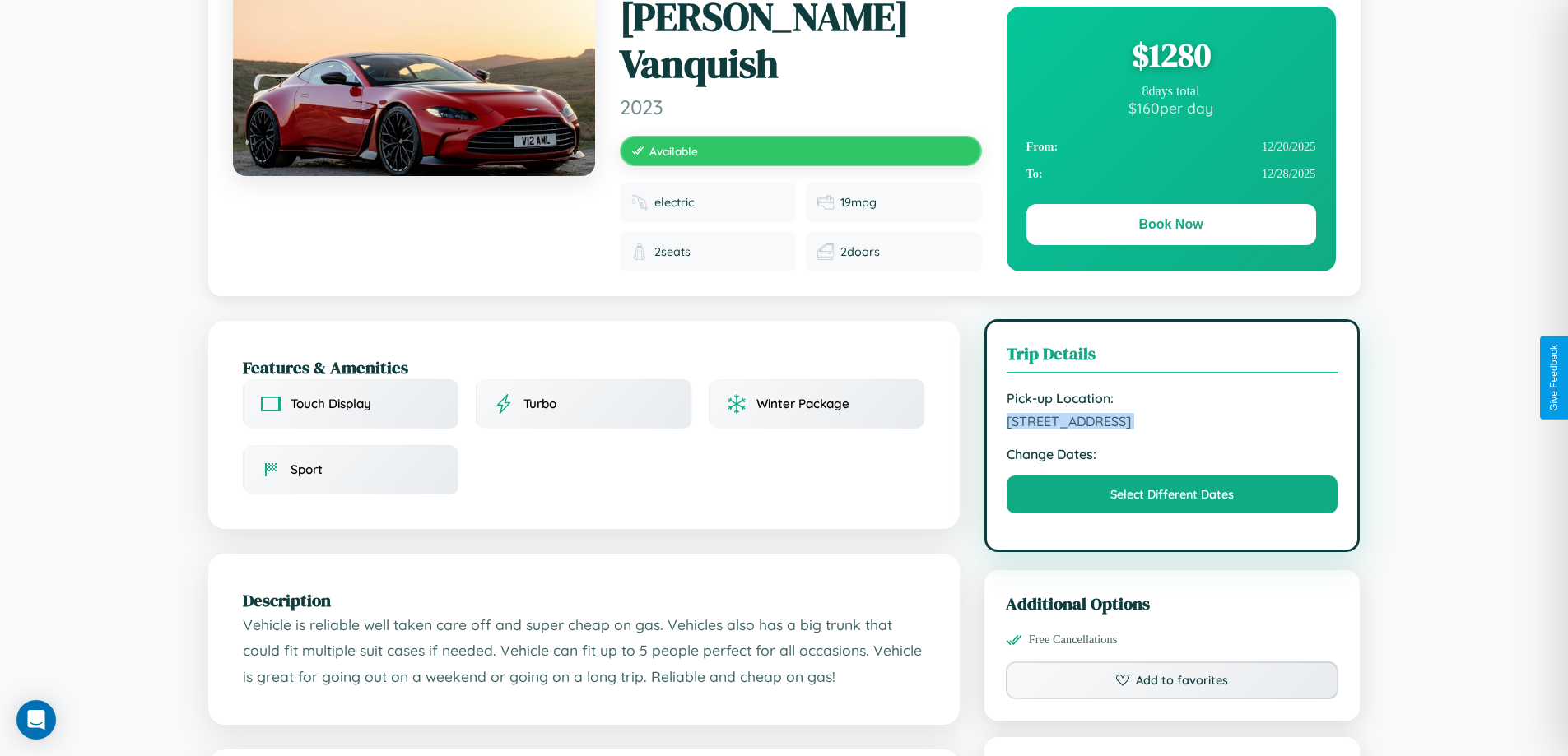
click at [1171, 413] on span "5082 Chestnut Street Madrid 18027 Spain" at bounding box center [1172, 421] width 331 height 17
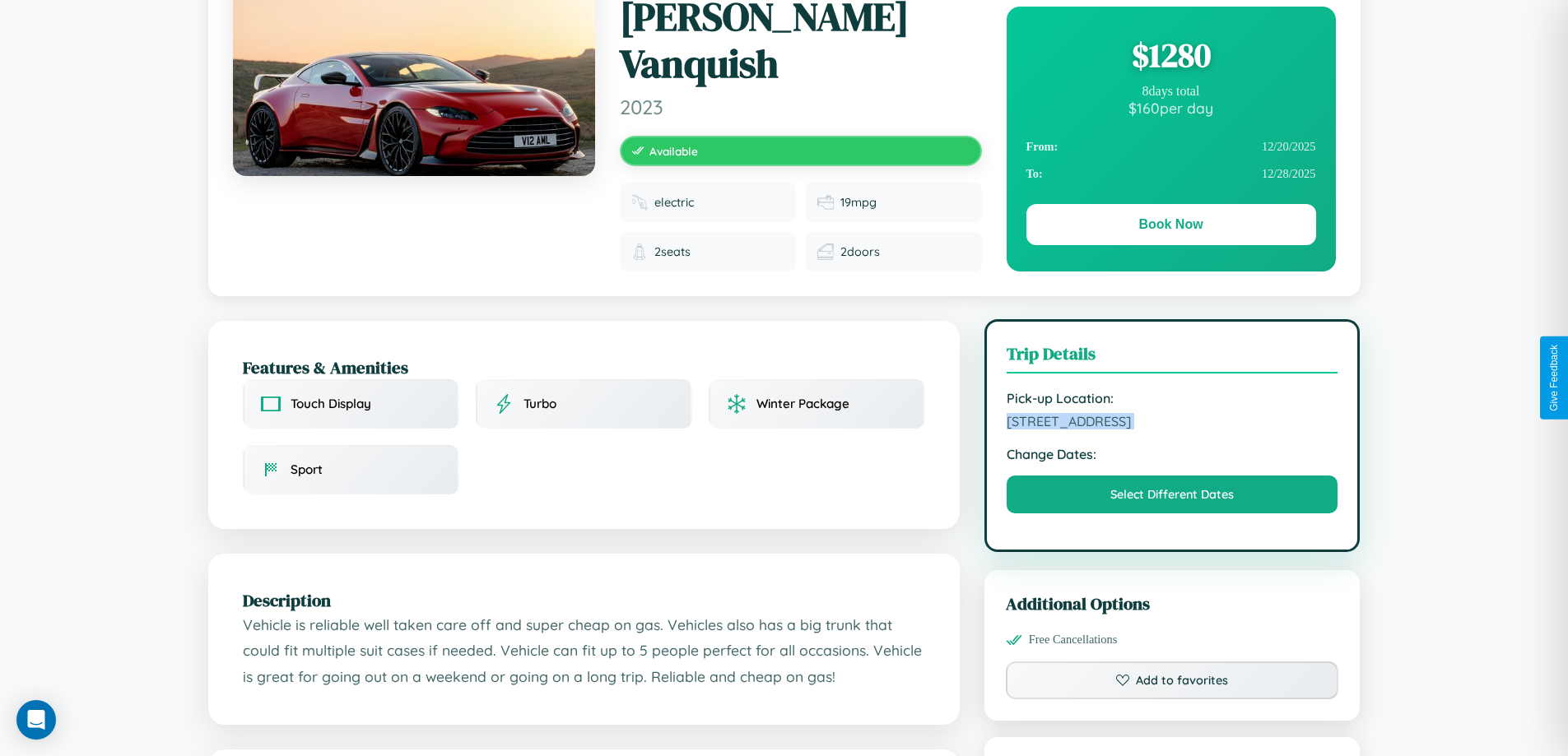
click at [1171, 413] on span "5082 Chestnut Street Madrid 18027 Spain" at bounding box center [1172, 421] width 331 height 17
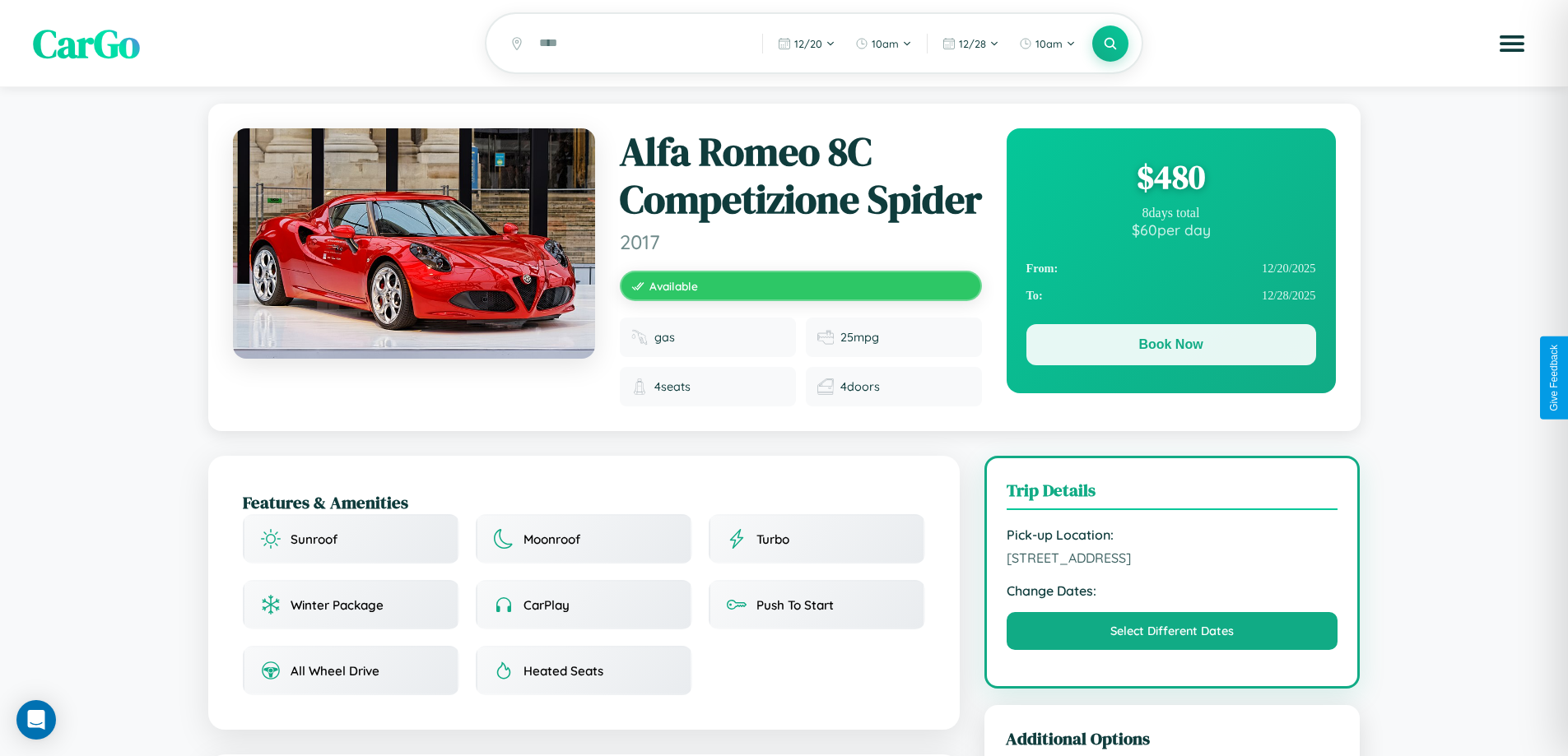
click at [1170, 347] on button "Book Now" at bounding box center [1170, 345] width 289 height 41
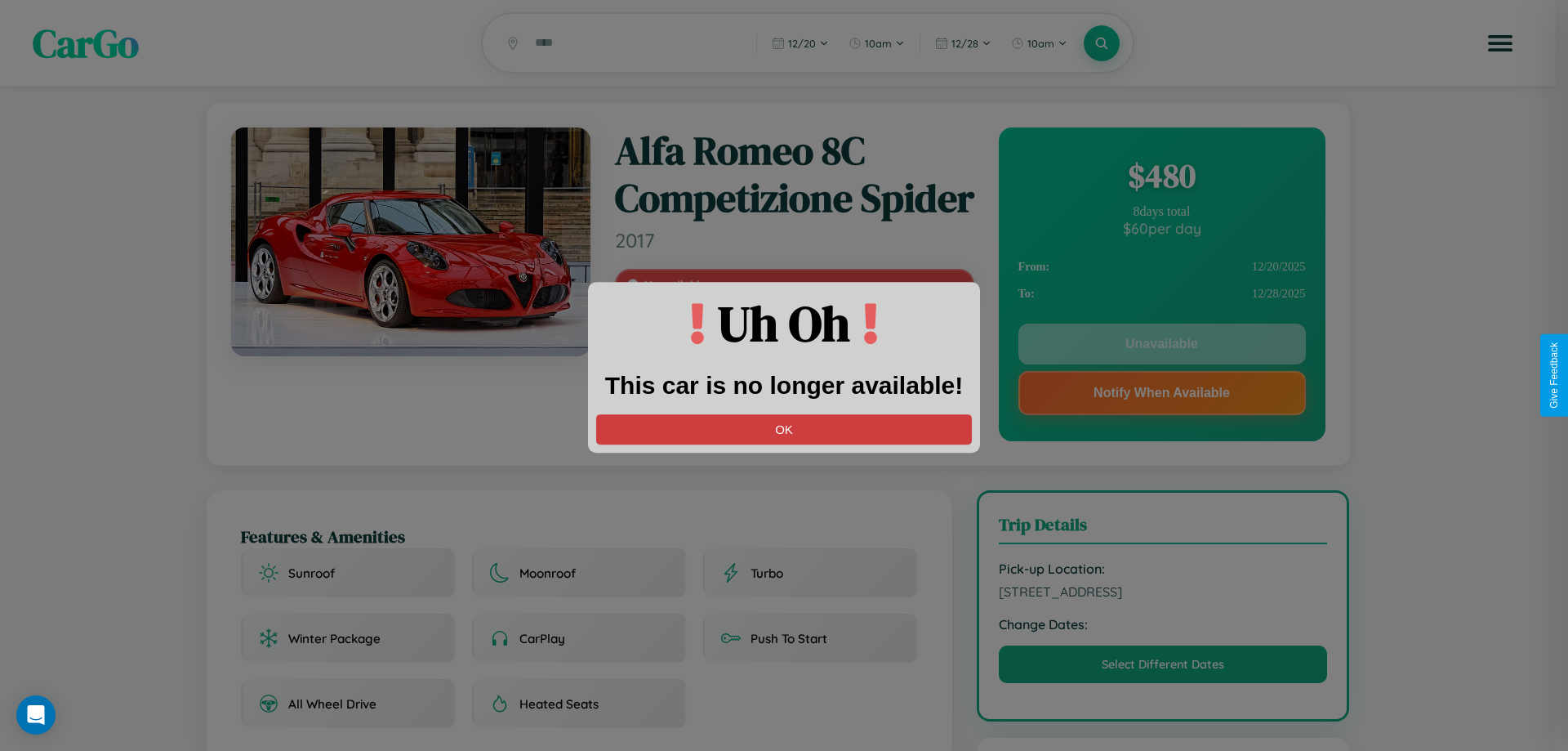
click at [784, 429] on button "OK" at bounding box center [784, 429] width 375 height 30
